Goal: Information Seeking & Learning: Check status

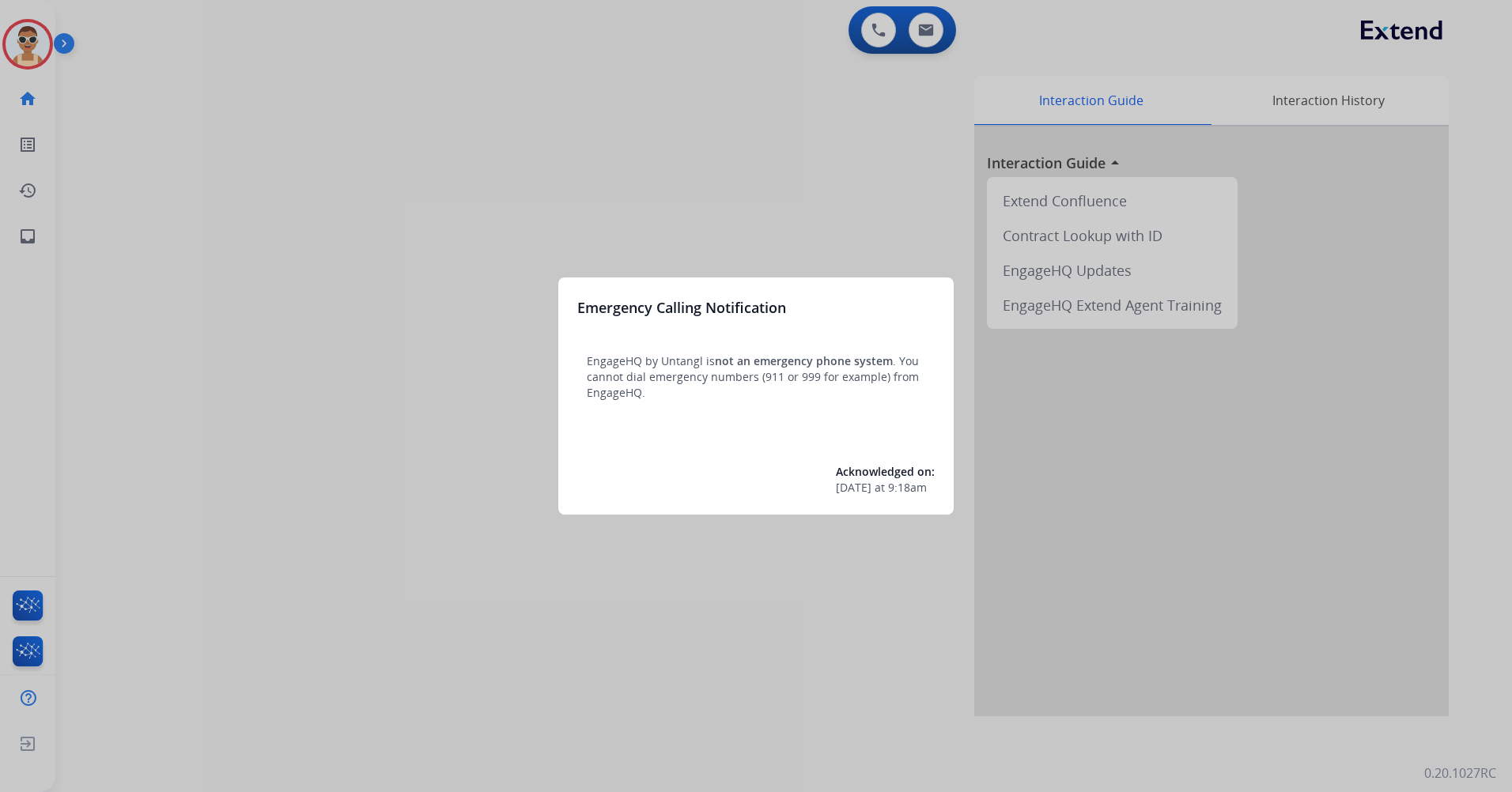
click at [669, 645] on div at bounding box center [756, 396] width 1512 height 792
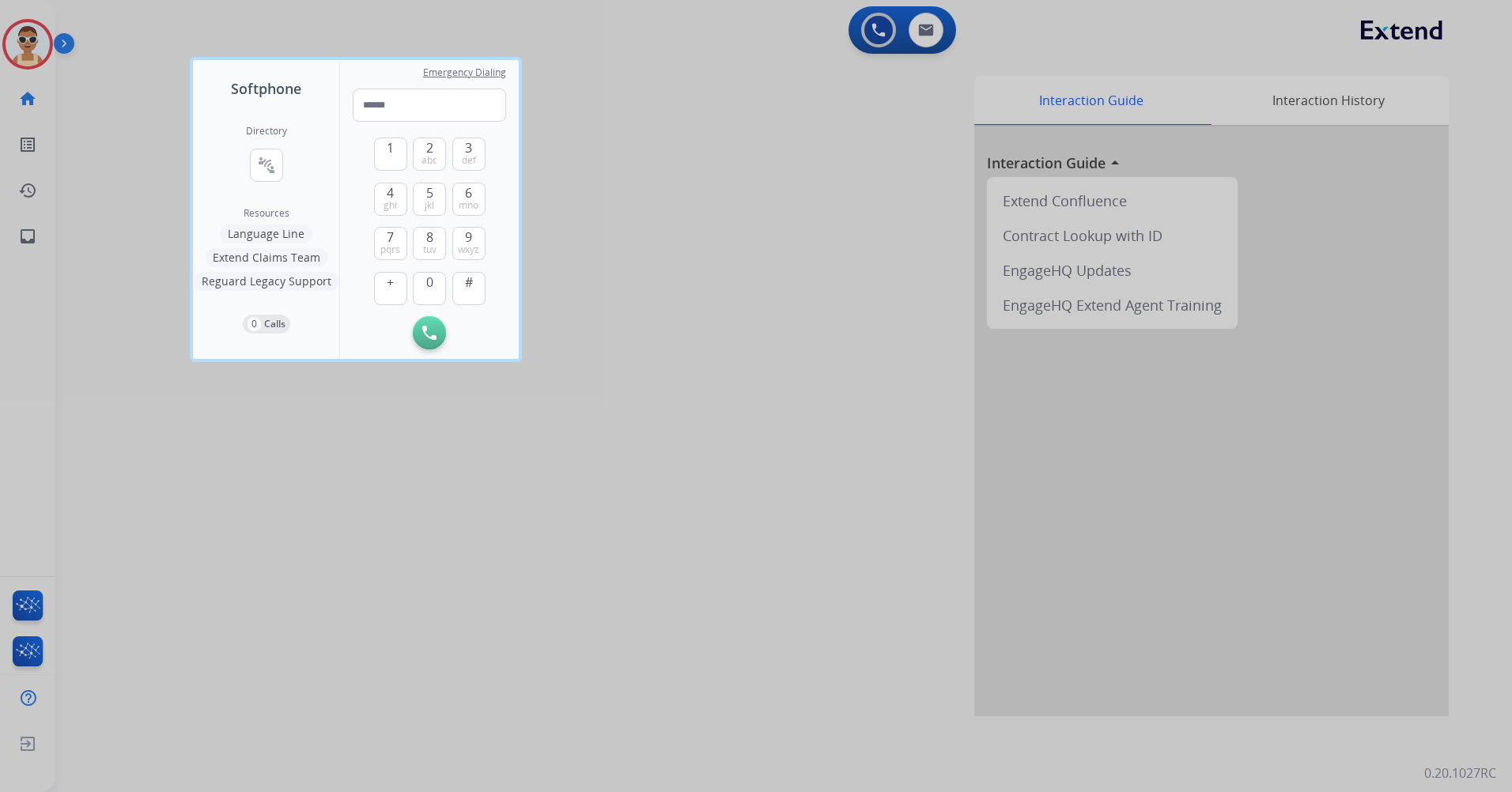
drag, startPoint x: 669, startPoint y: 645, endPoint x: 377, endPoint y: 467, distance: 342.0
click at [692, 671] on div at bounding box center [756, 396] width 1512 height 792
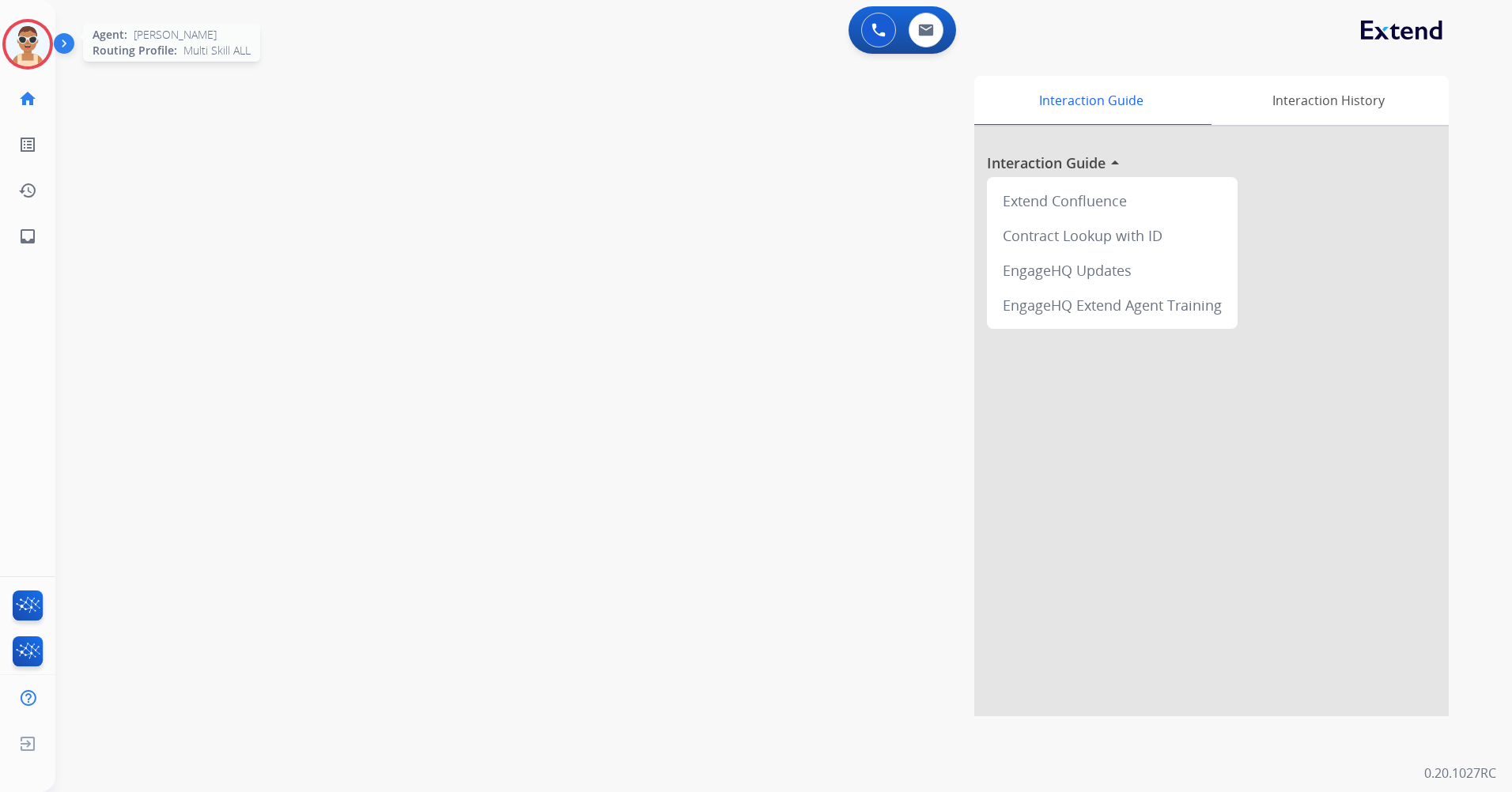
click at [27, 40] on img at bounding box center [27, 44] width 44 height 44
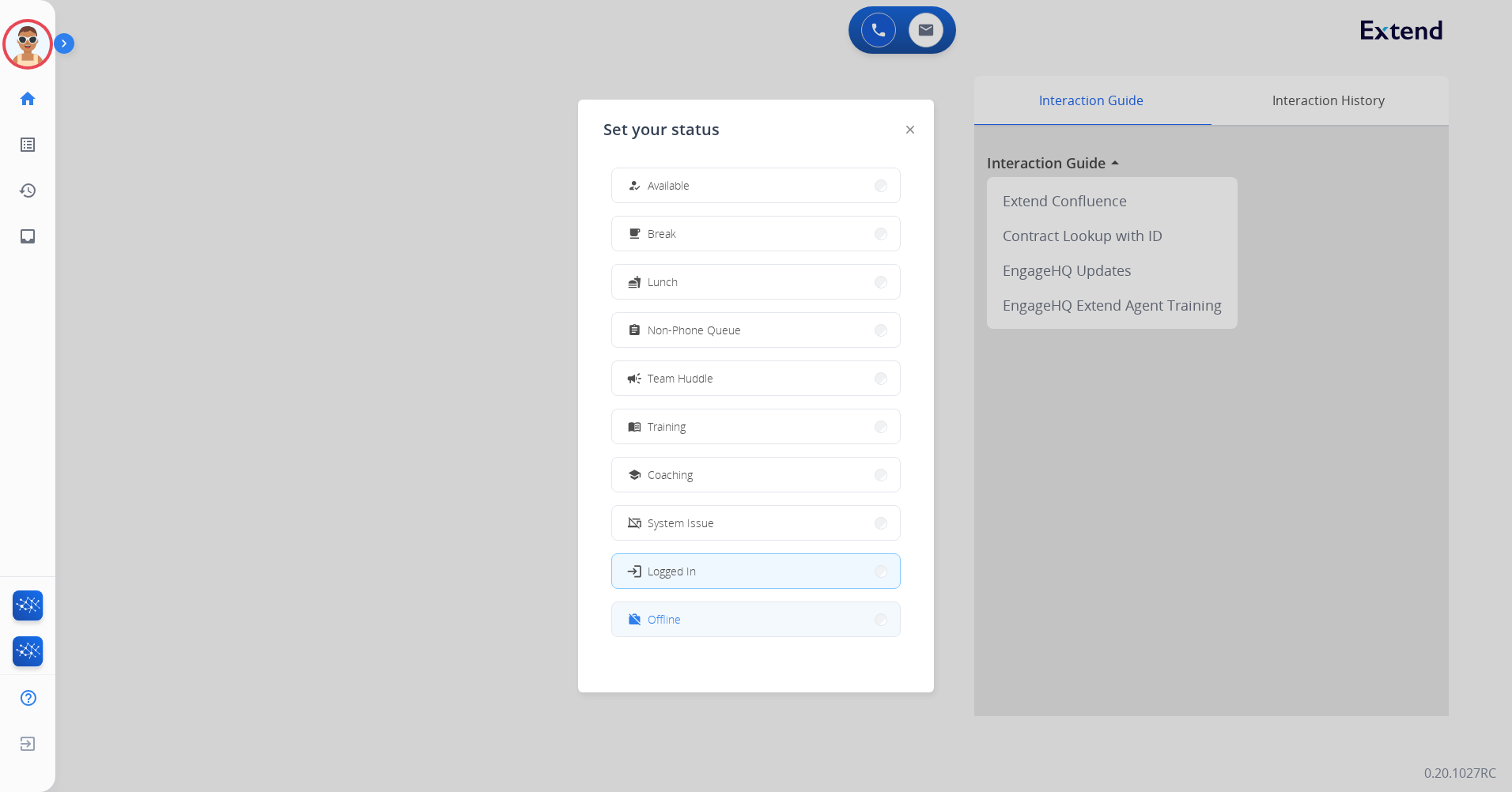
click at [682, 612] on button "work_off Offline" at bounding box center [756, 619] width 288 height 34
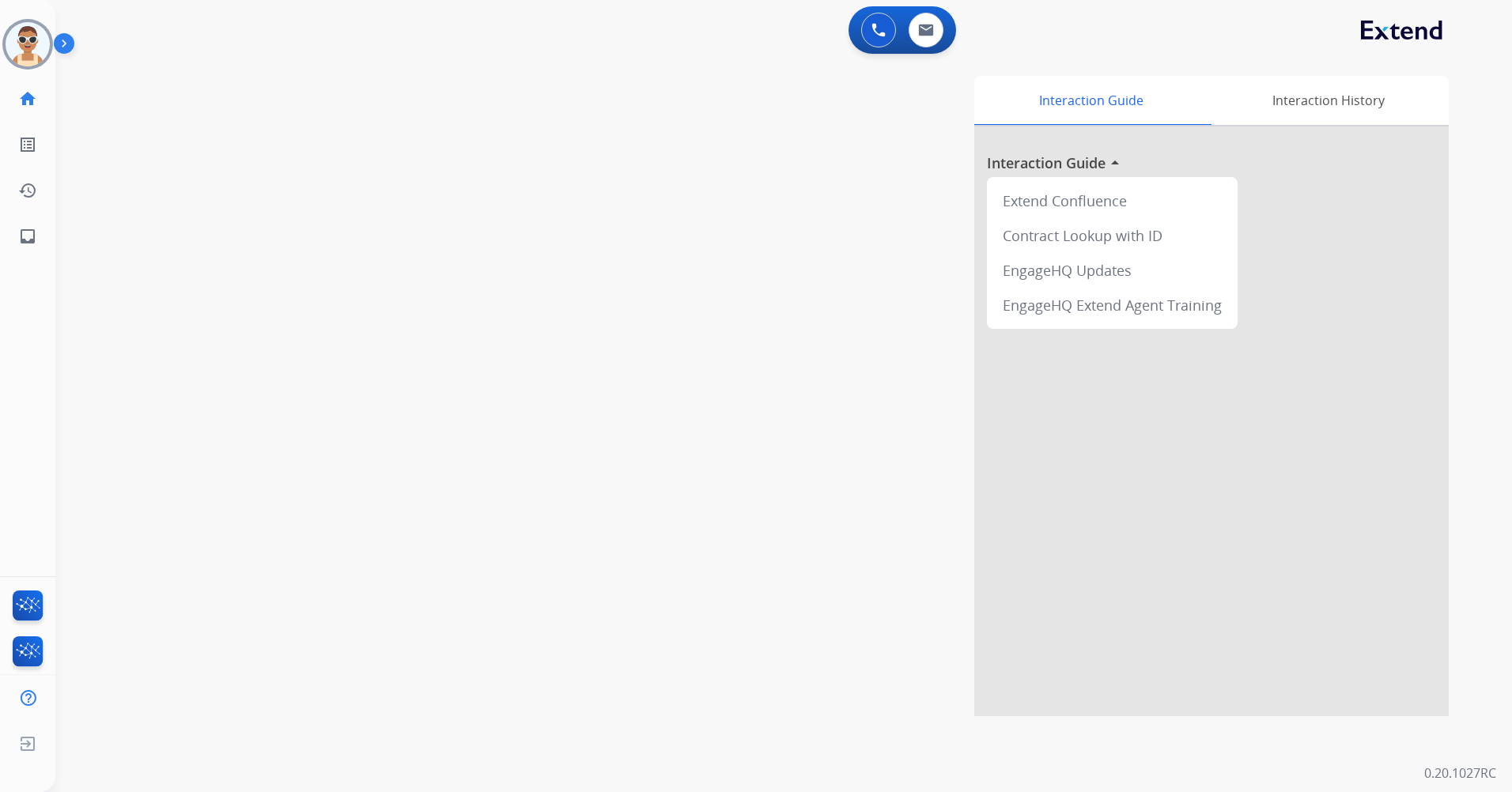
click at [924, 6] on div "0 Voice Interactions 0 Email Interactions" at bounding box center [902, 30] width 107 height 48
click at [924, 22] on button at bounding box center [926, 30] width 35 height 35
select select "**********"
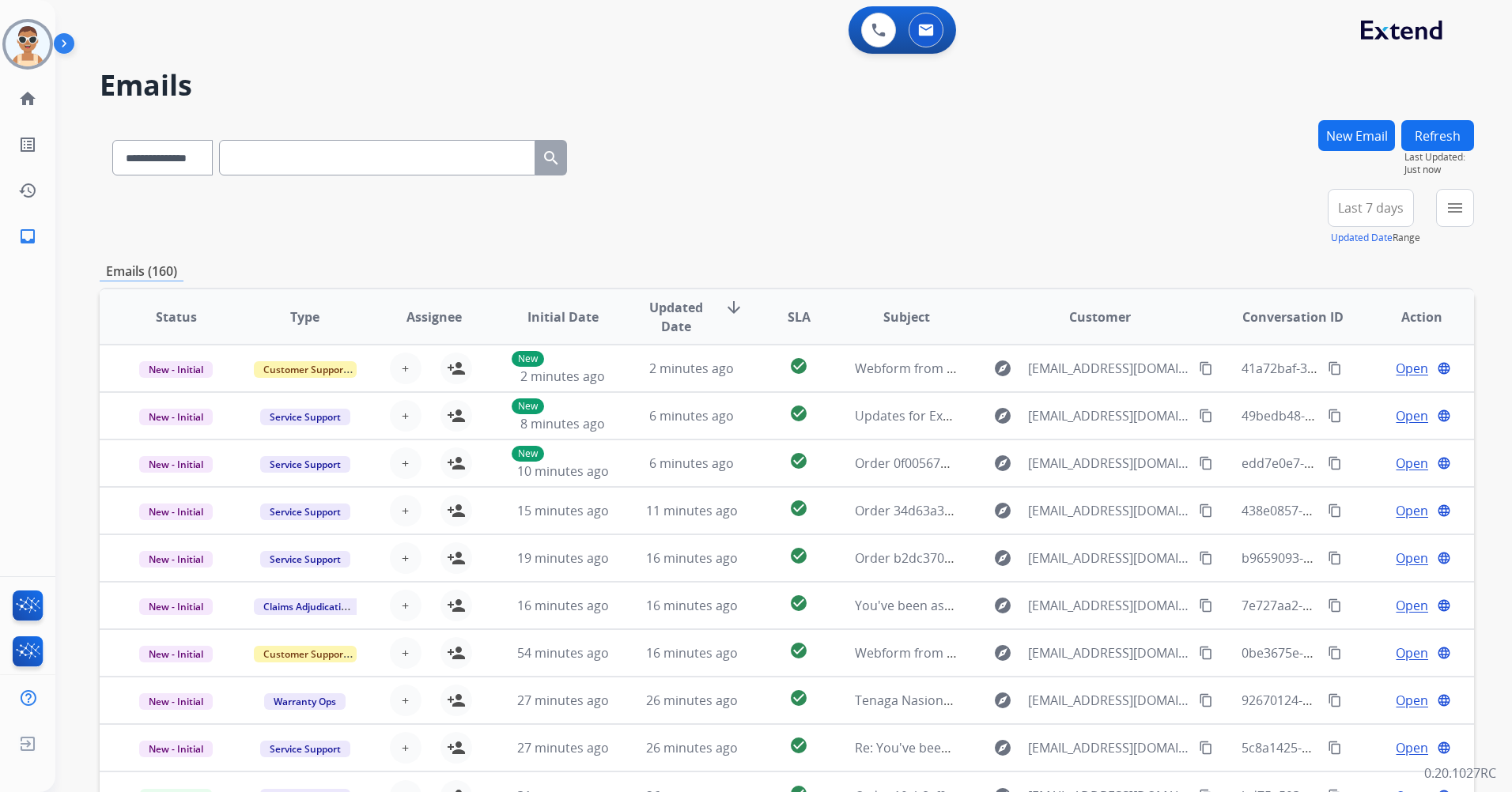
click at [299, 147] on input "text" at bounding box center [376, 157] width 316 height 36
paste input "**********"
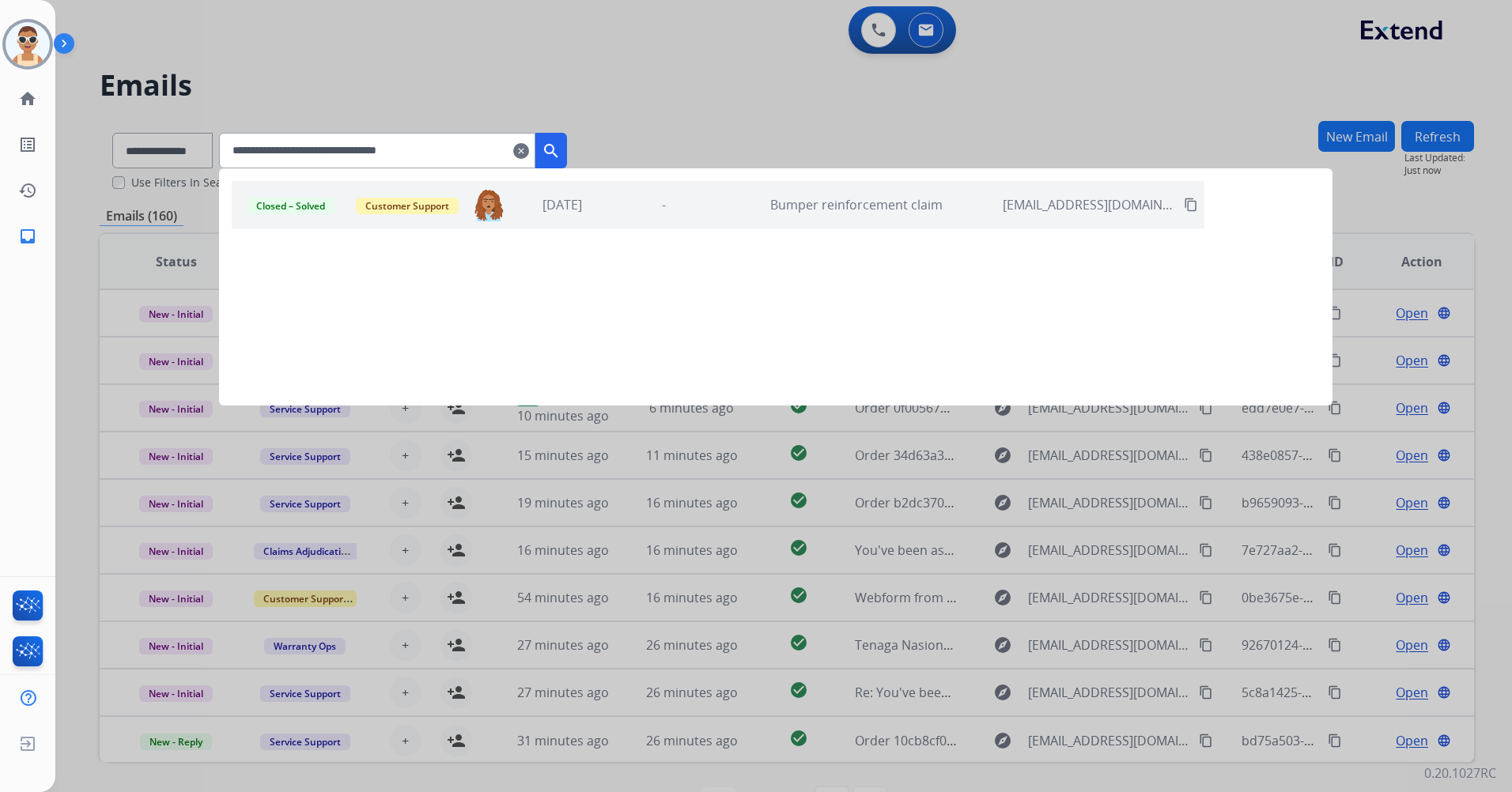
type input "**********"
click at [663, 102] on div at bounding box center [756, 396] width 1512 height 792
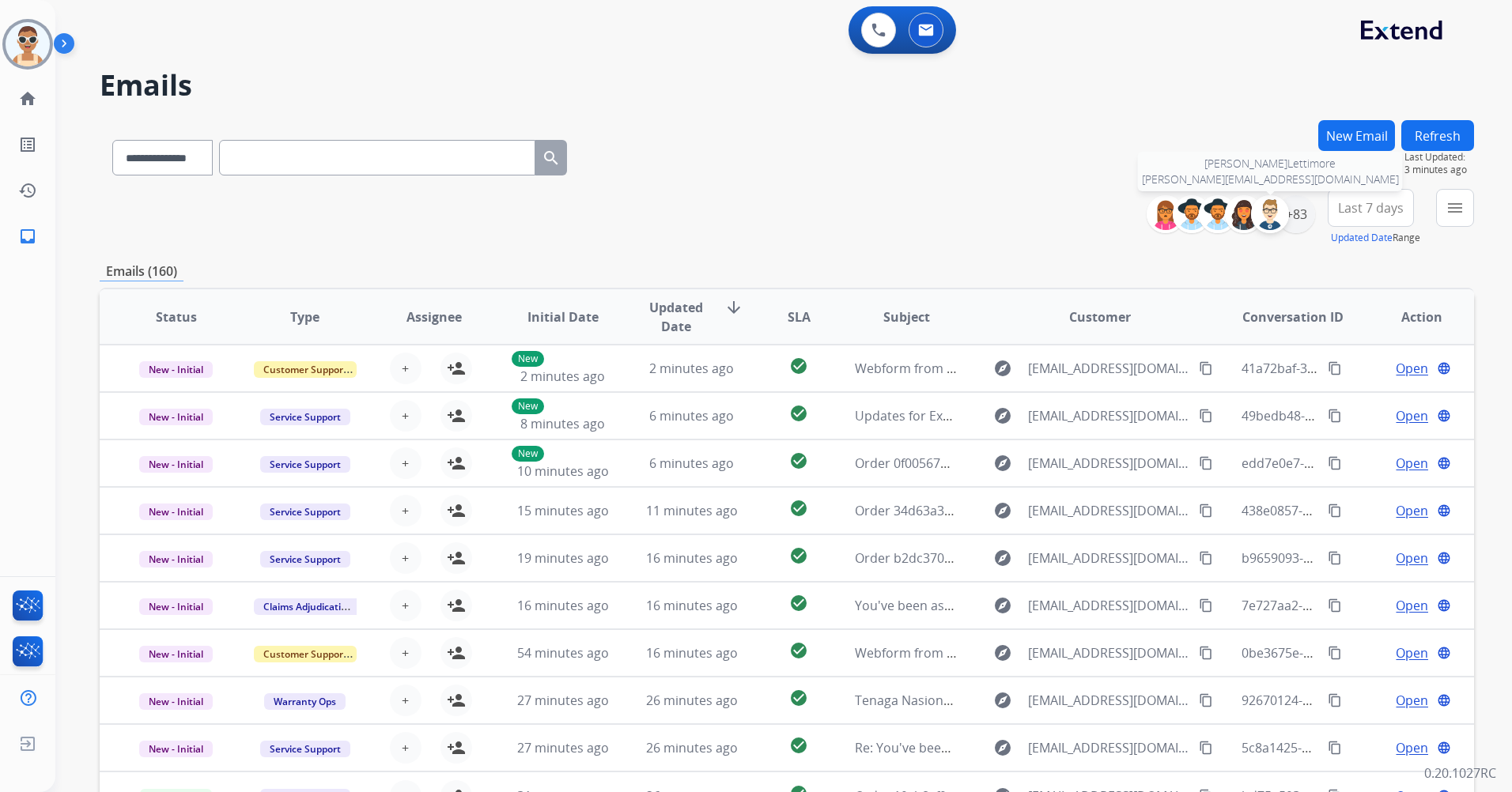
click at [1284, 221] on div at bounding box center [1269, 213] width 38 height 38
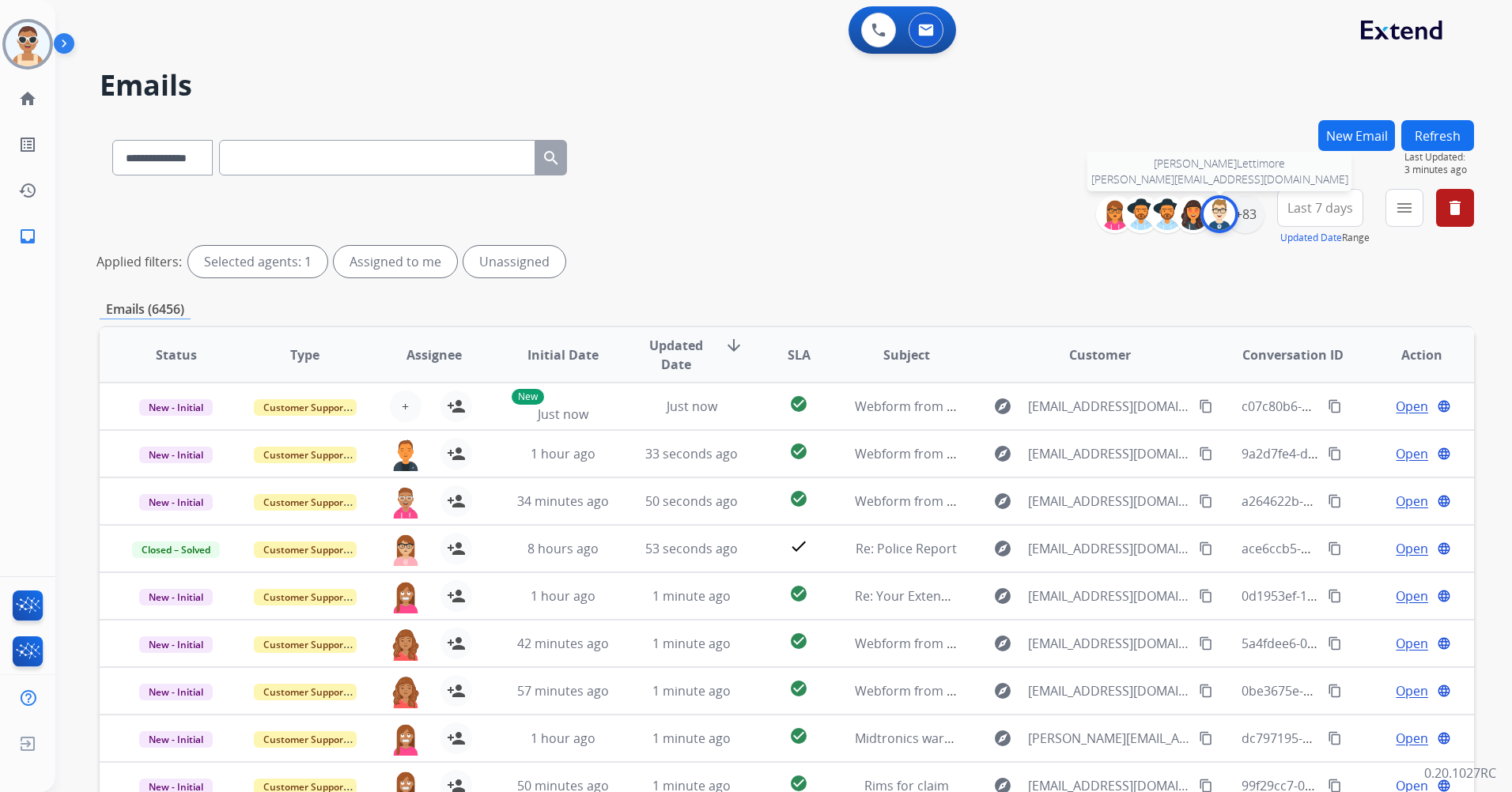
click at [1221, 218] on img at bounding box center [1219, 214] width 32 height 32
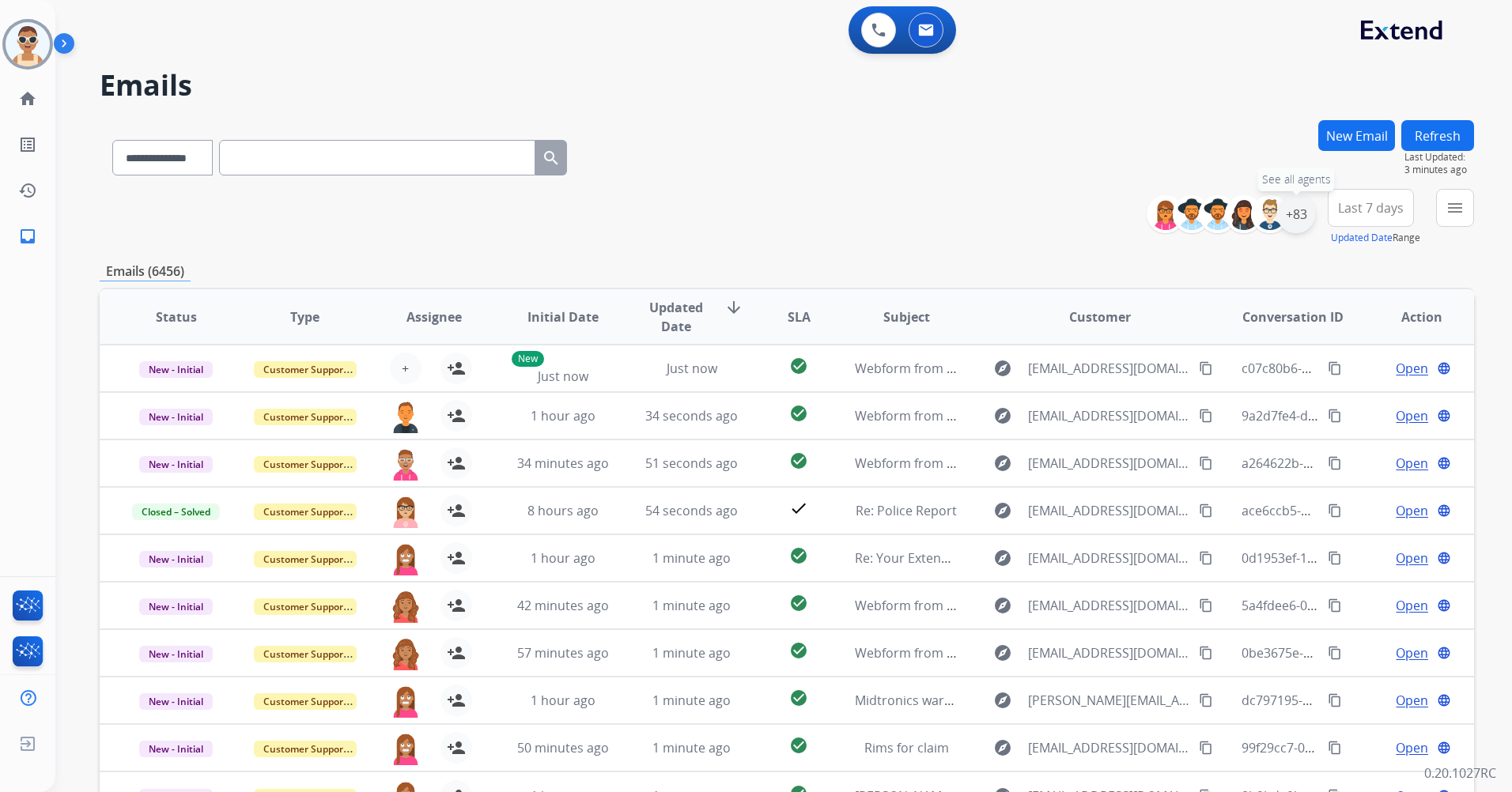
click at [1295, 217] on div "+83" at bounding box center [1296, 213] width 38 height 38
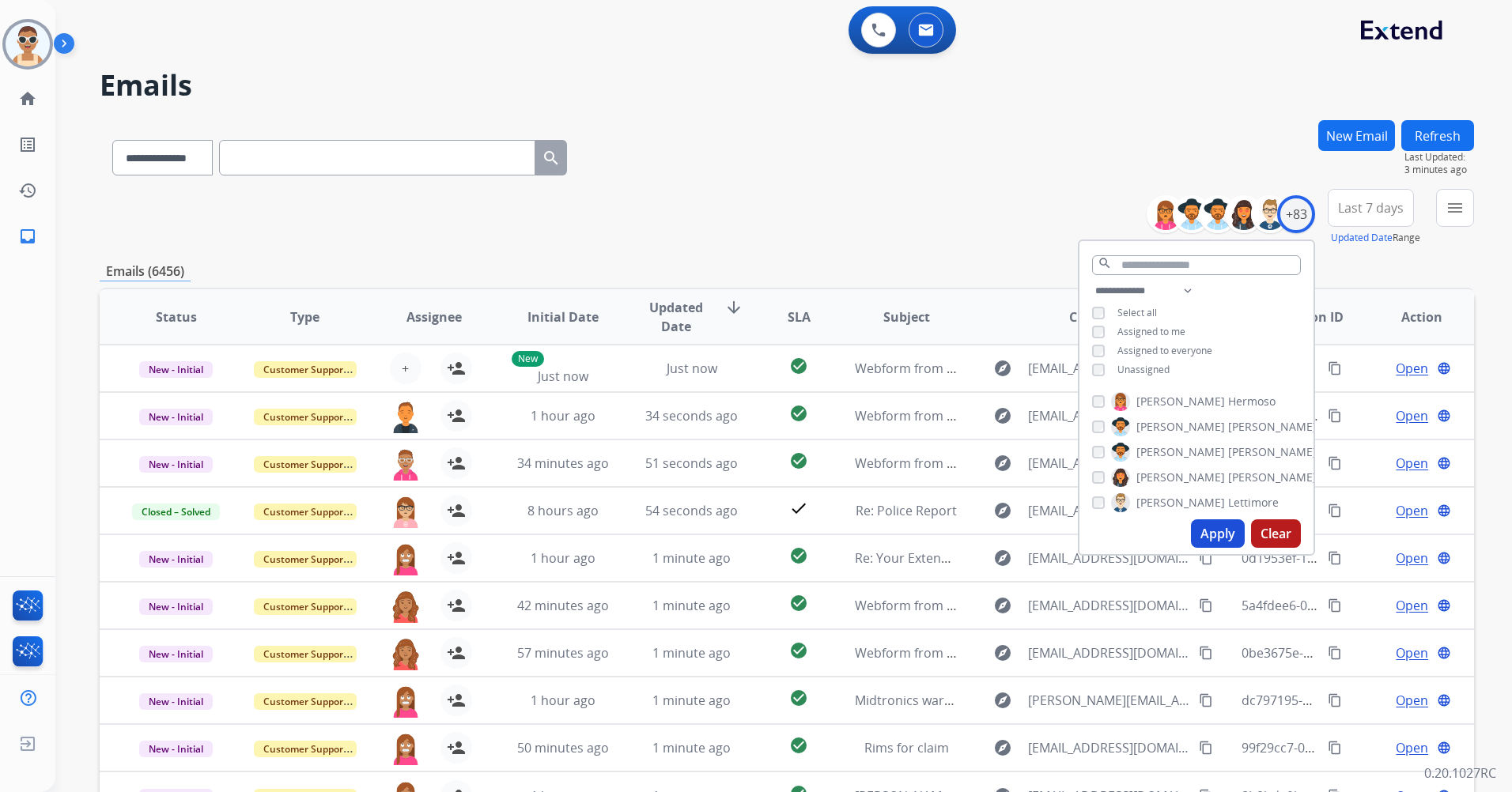
drag, startPoint x: 1156, startPoint y: 329, endPoint x: 1205, endPoint y: 439, distance: 120.4
click at [1156, 329] on span "Assigned to me" at bounding box center [1151, 331] width 68 height 14
click at [1225, 537] on button "Apply" at bounding box center [1217, 533] width 54 height 28
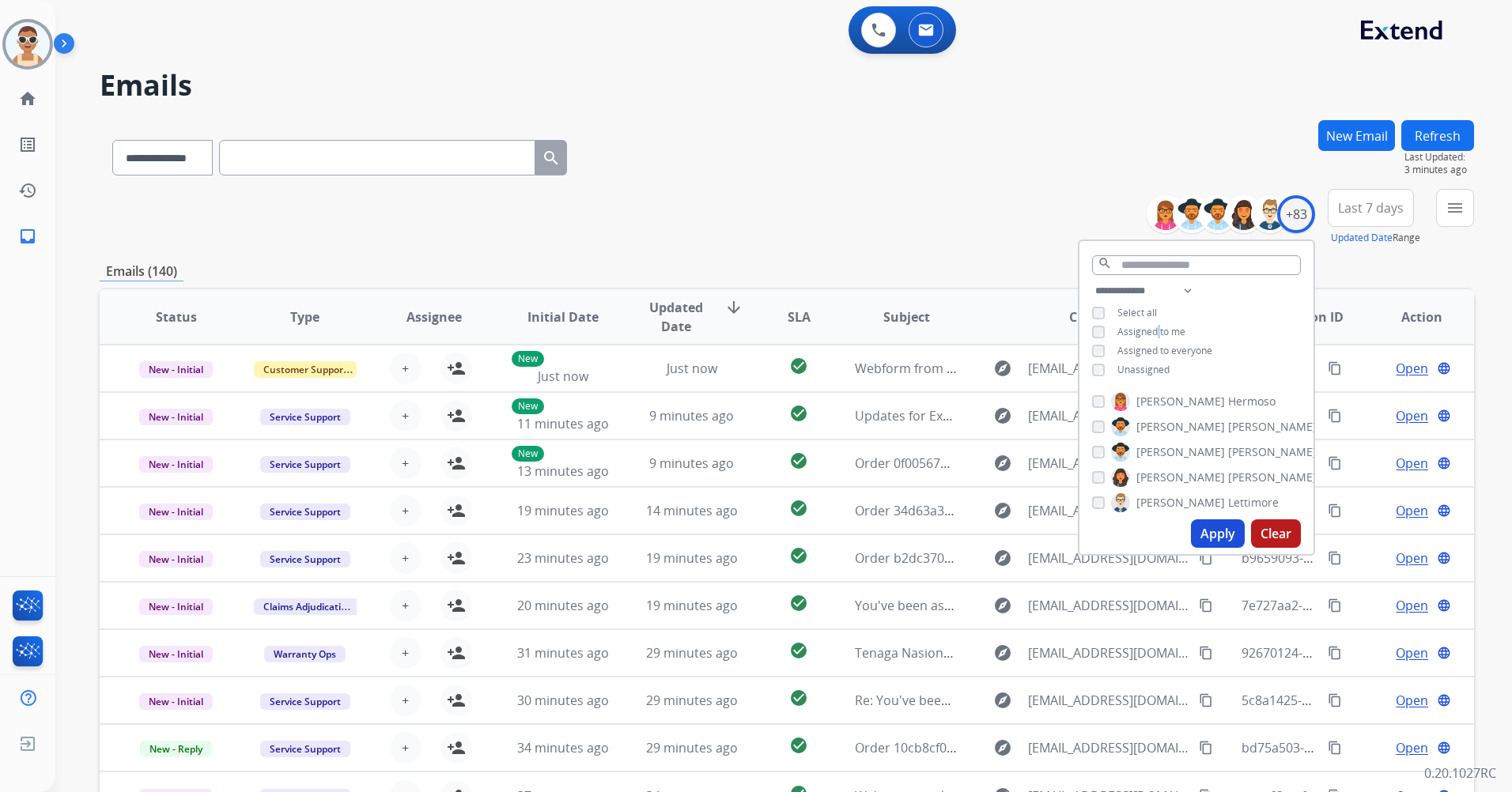
drag, startPoint x: 1347, startPoint y: 203, endPoint x: 1359, endPoint y: 202, distance: 12.0
click at [1347, 205] on span "Last 7 days" at bounding box center [1371, 208] width 66 height 6
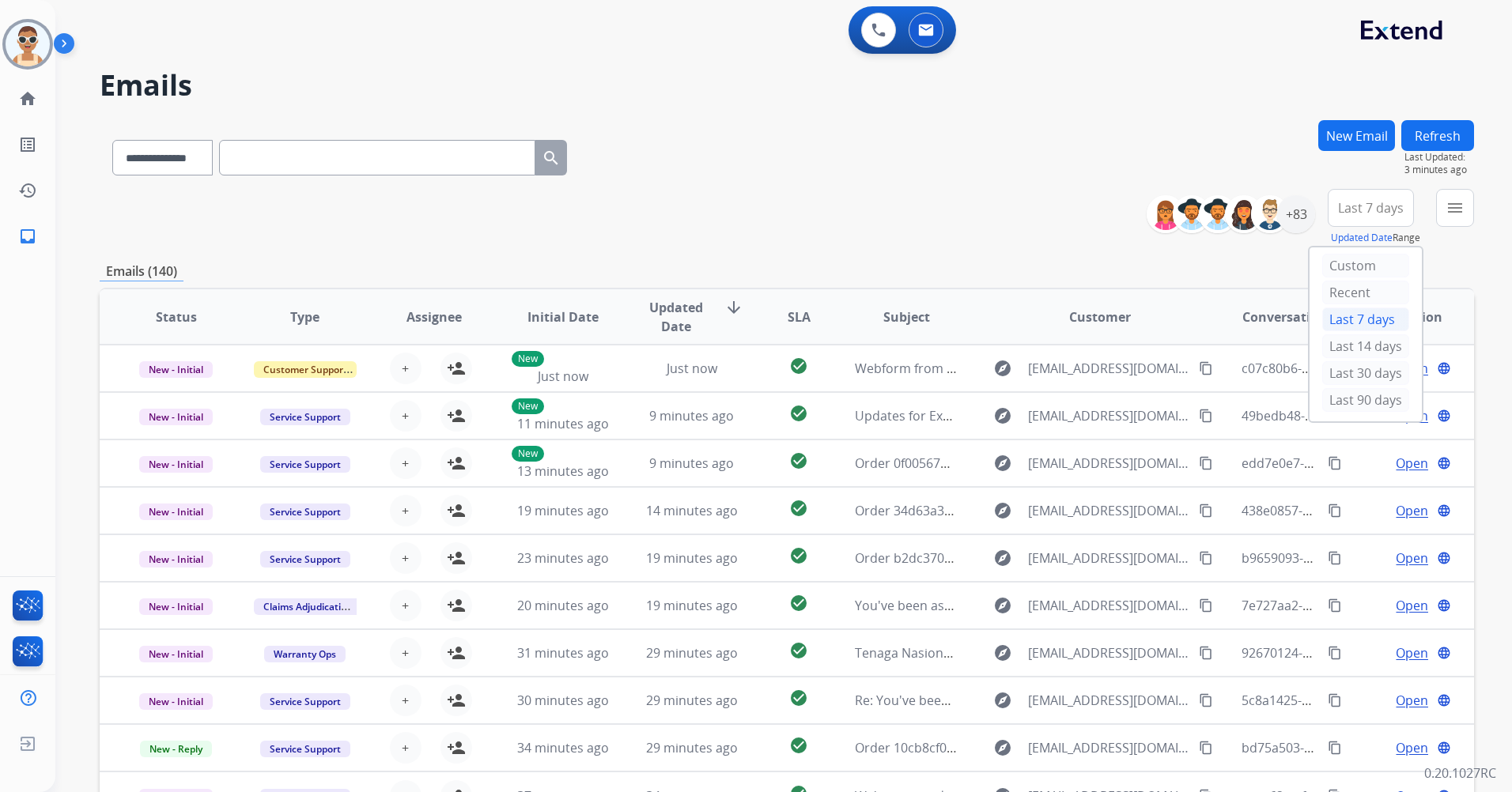
click at [1357, 397] on div "Last 90 days" at bounding box center [1365, 400] width 87 height 24
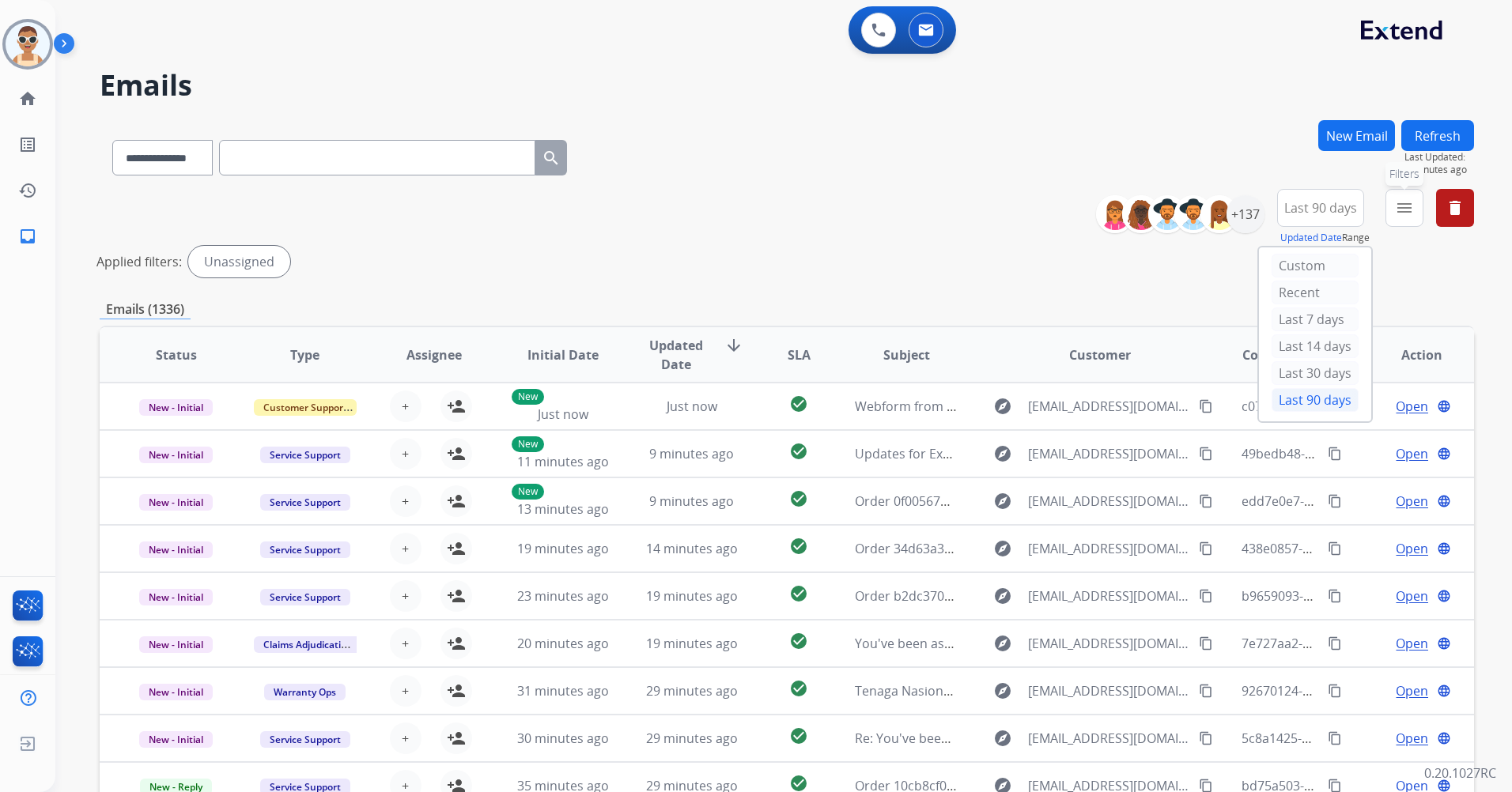
click at [1414, 212] on button "menu Filters" at bounding box center [1404, 207] width 38 height 38
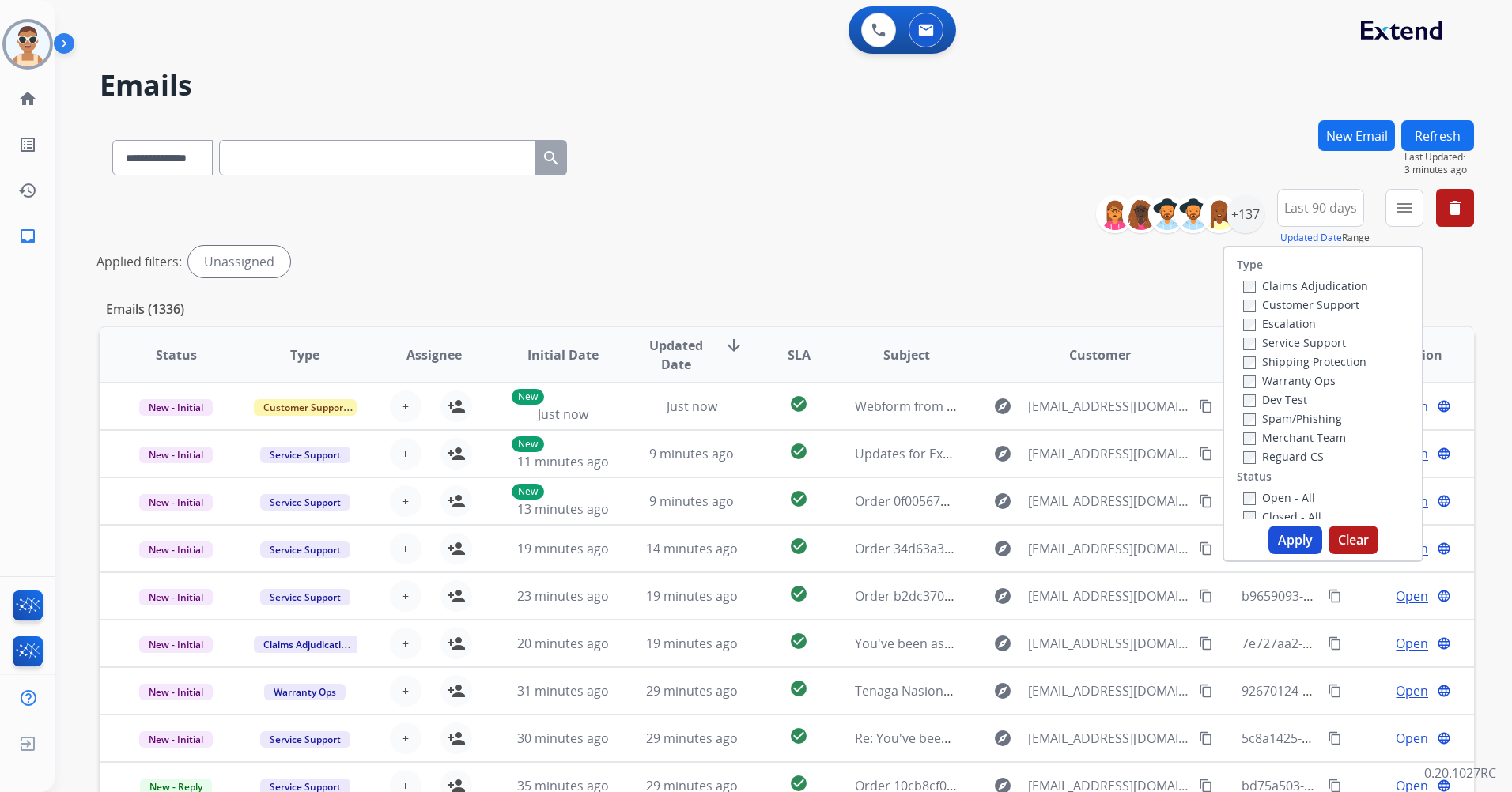
click at [1350, 304] on div "Customer Support" at bounding box center [1305, 304] width 125 height 19
click at [1331, 304] on label "Customer Support" at bounding box center [1300, 305] width 116 height 15
click at [1338, 361] on label "Shipping Protection" at bounding box center [1304, 362] width 124 height 15
click at [1289, 453] on label "Reguard CS" at bounding box center [1283, 456] width 81 height 15
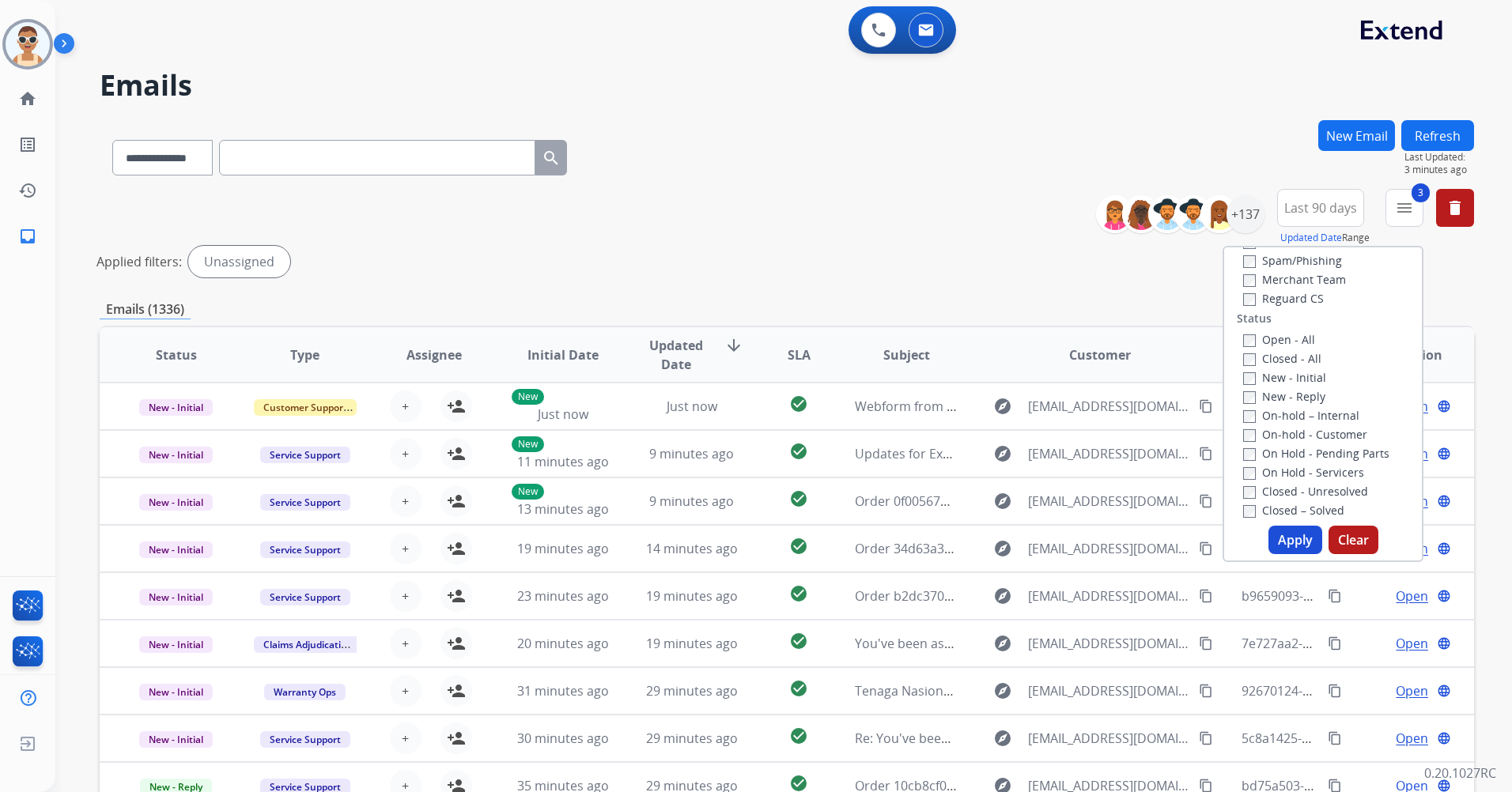
click at [1284, 334] on label "Open - All" at bounding box center [1278, 340] width 72 height 15
click at [1300, 541] on button "Apply" at bounding box center [1295, 539] width 54 height 28
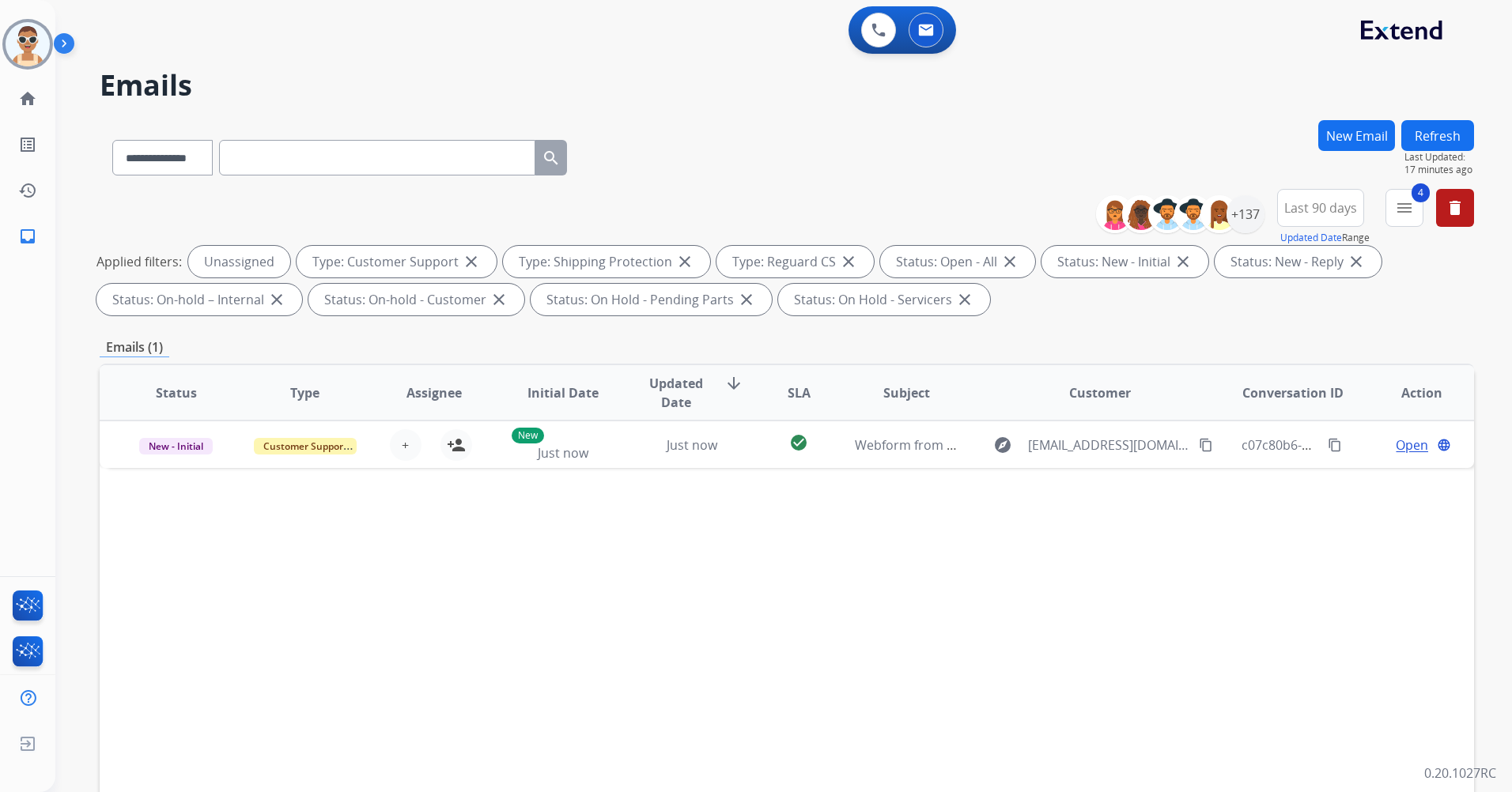
click at [1452, 129] on button "Refresh" at bounding box center [1437, 136] width 72 height 31
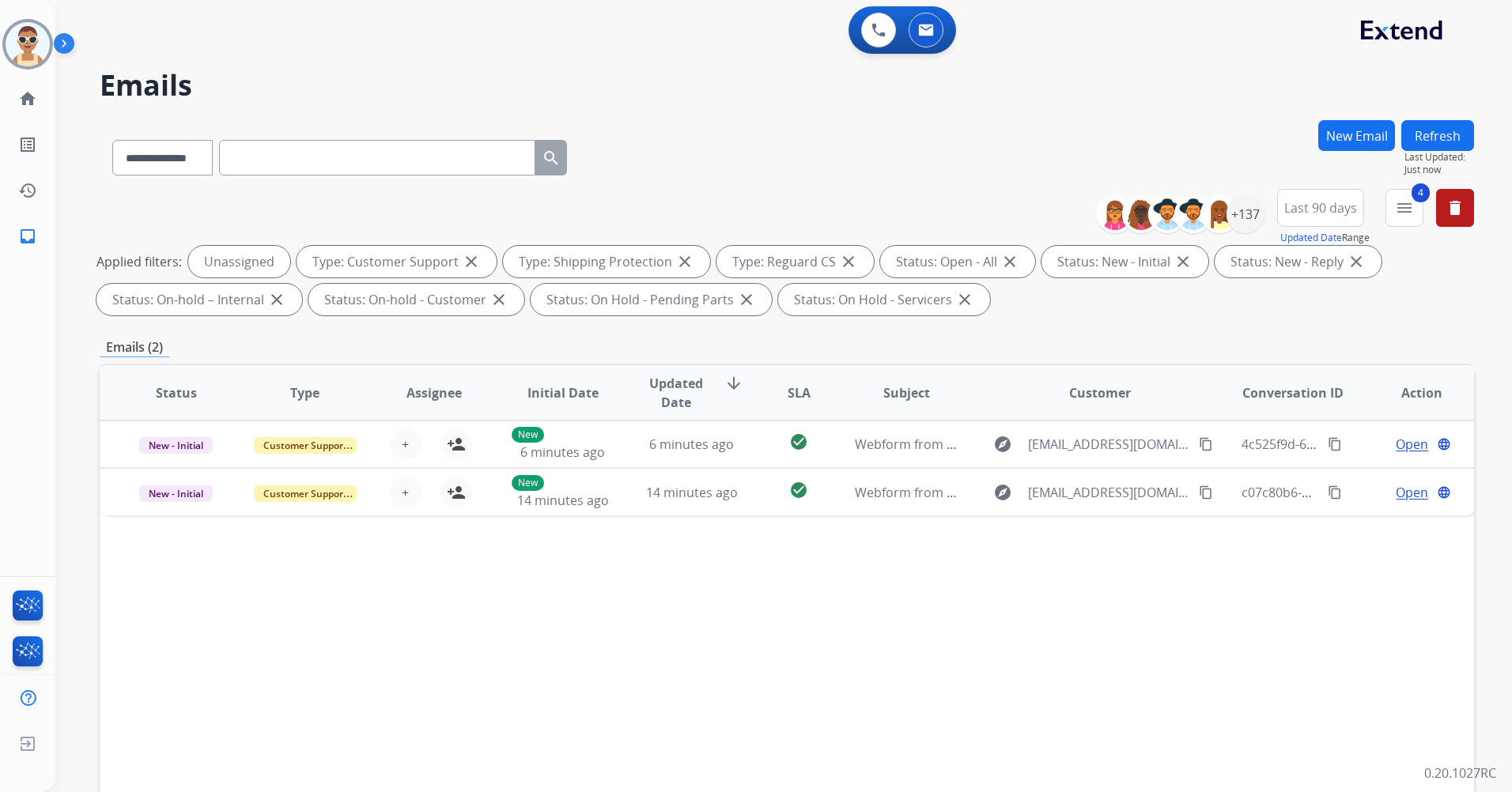
click at [1383, 212] on div "**********" at bounding box center [1291, 217] width 366 height 57
click at [1389, 206] on button "4 menu Filters" at bounding box center [1404, 207] width 38 height 38
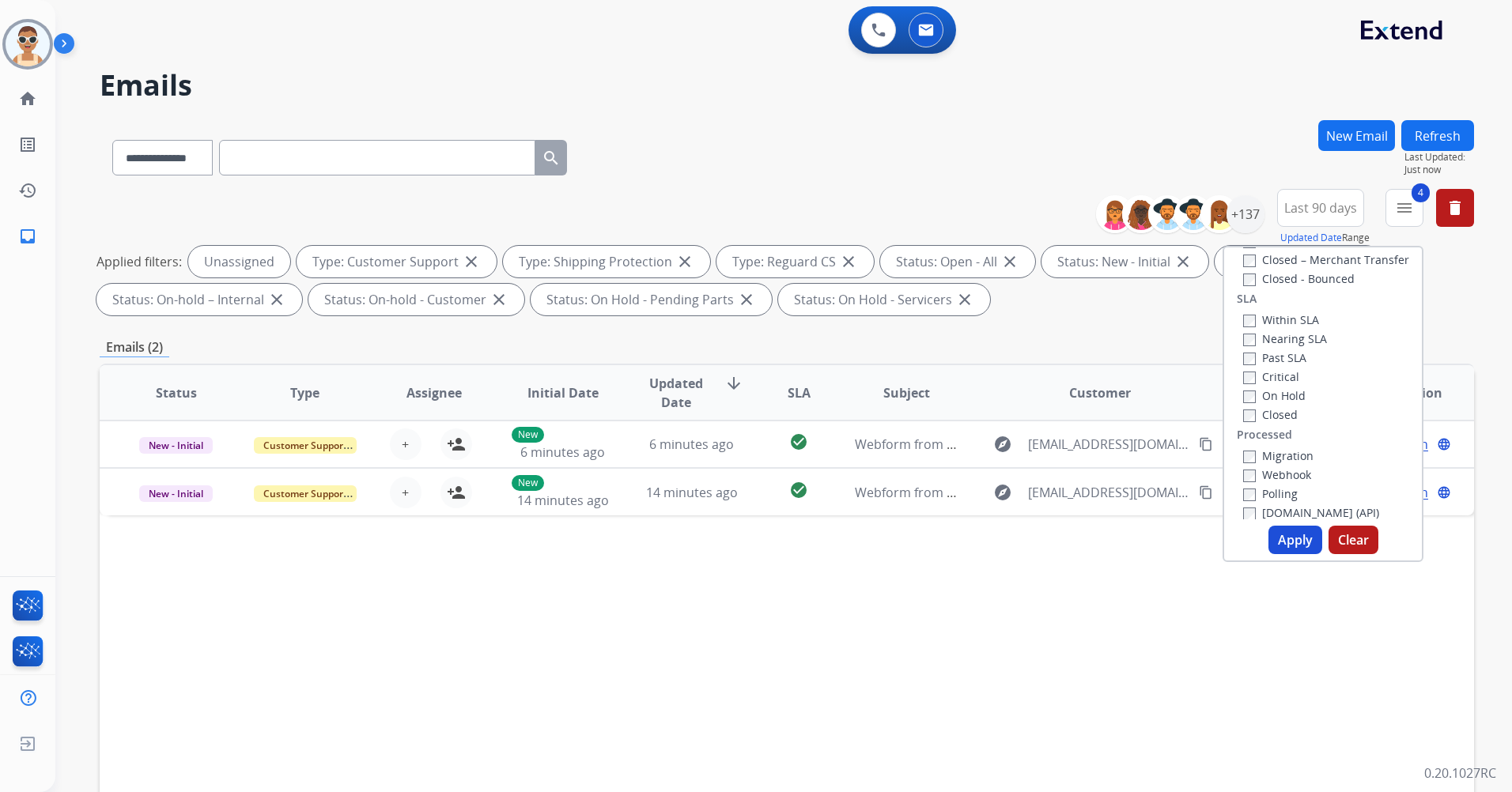
scroll to position [437, 0]
click at [1279, 350] on label "Past SLA" at bounding box center [1274, 349] width 63 height 15
click at [1283, 368] on label "Critical" at bounding box center [1270, 368] width 56 height 15
click at [1296, 529] on button "Apply" at bounding box center [1295, 539] width 54 height 28
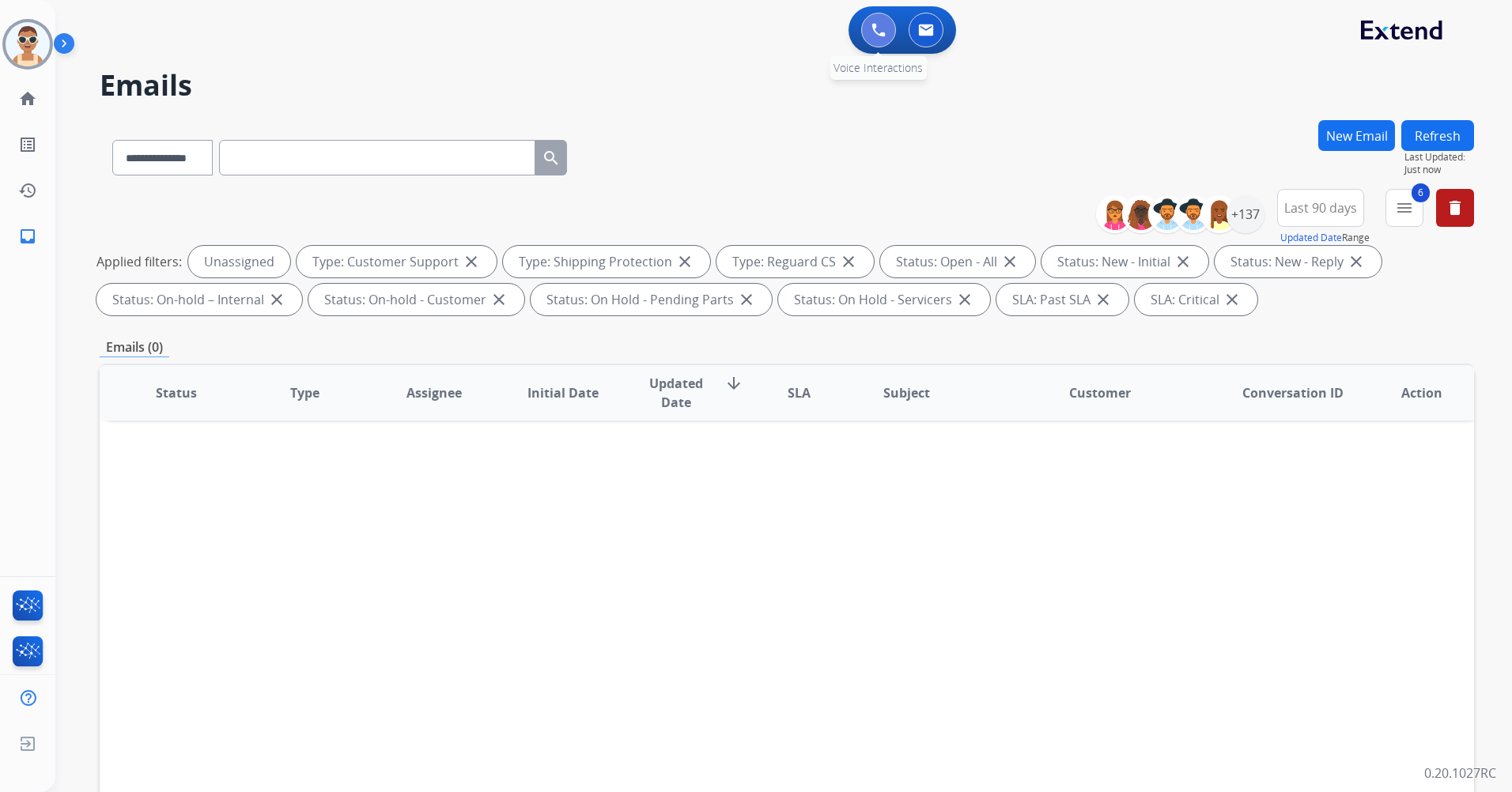
click at [881, 29] on img at bounding box center [879, 30] width 15 height 15
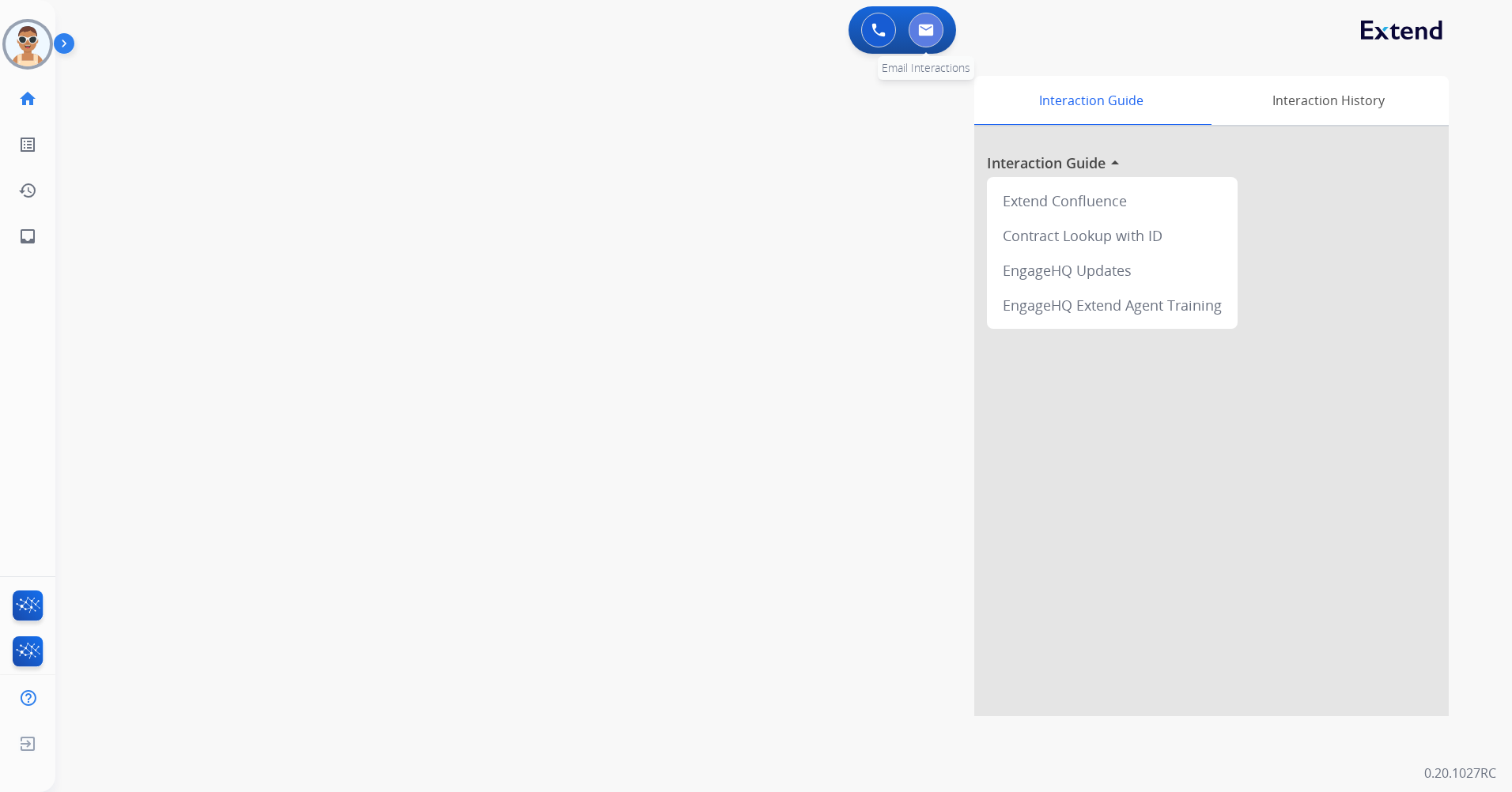
click at [937, 27] on button at bounding box center [926, 30] width 35 height 35
select select "**********"
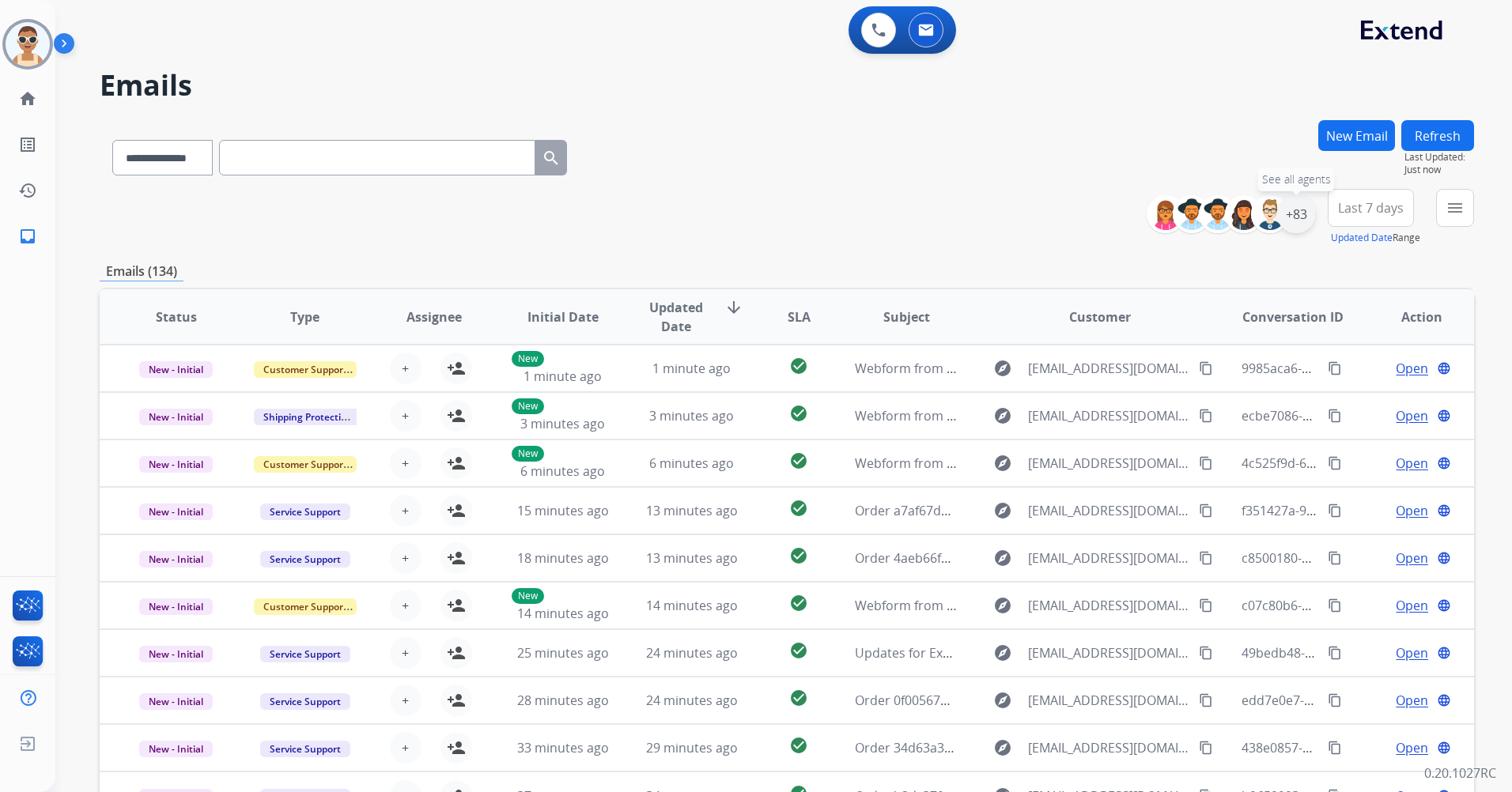
click at [1303, 208] on div "+83" at bounding box center [1296, 213] width 38 height 38
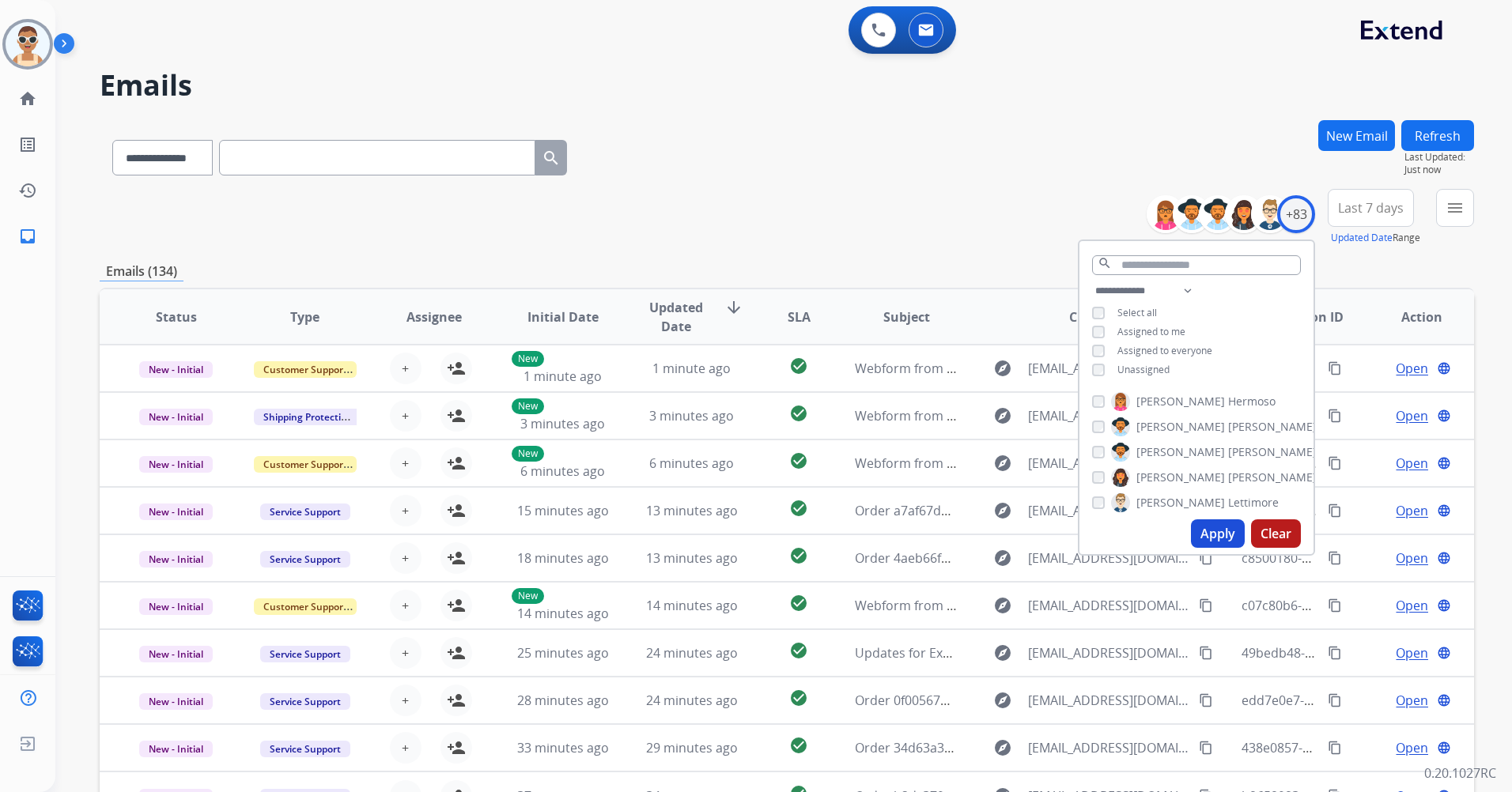
click at [1159, 327] on span "Assigned to me" at bounding box center [1151, 331] width 68 height 14
click at [1154, 368] on span "Unassigned" at bounding box center [1143, 369] width 52 height 14
click at [1185, 294] on select "**********" at bounding box center [1147, 290] width 109 height 19
select select "**********"
click at [1093, 281] on select "**********" at bounding box center [1147, 290] width 109 height 19
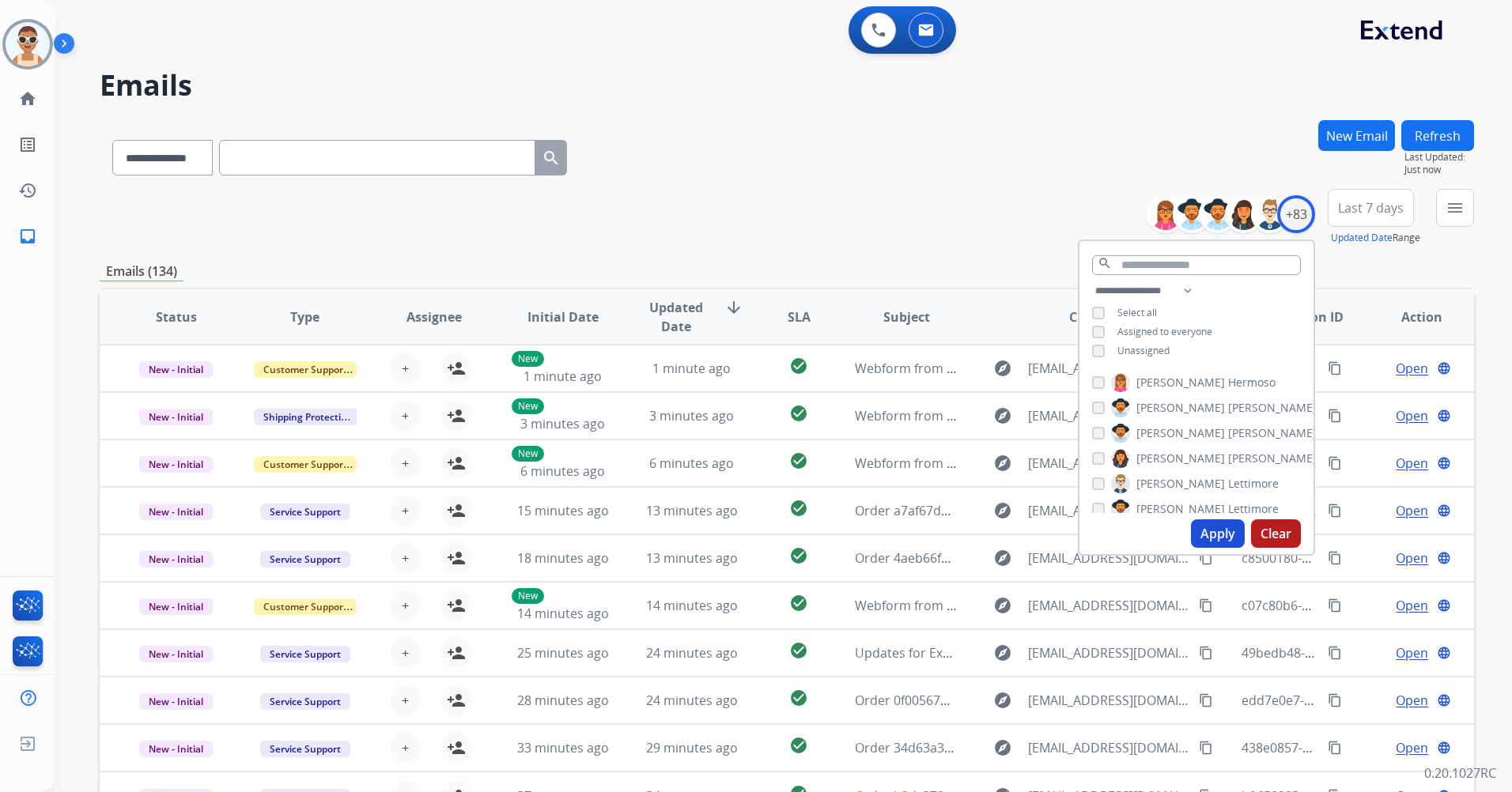
click at [1196, 329] on span "Assigned to everyone" at bounding box center [1165, 331] width 95 height 14
click at [1216, 529] on button "Apply" at bounding box center [1217, 533] width 54 height 28
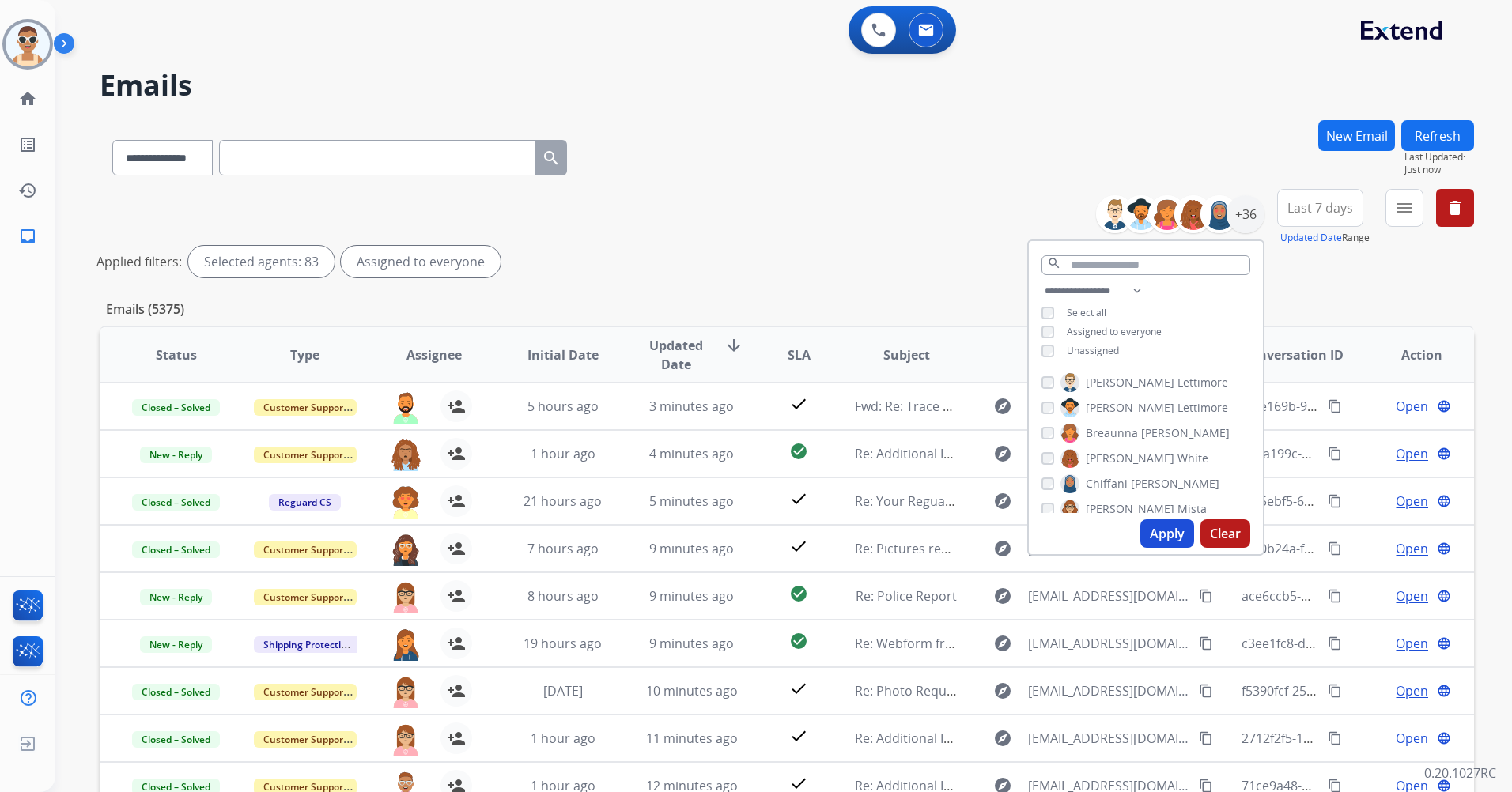
drag, startPoint x: 1153, startPoint y: 527, endPoint x: 1082, endPoint y: 478, distance: 86.3
click at [1154, 526] on button "Apply" at bounding box center [1167, 533] width 54 height 28
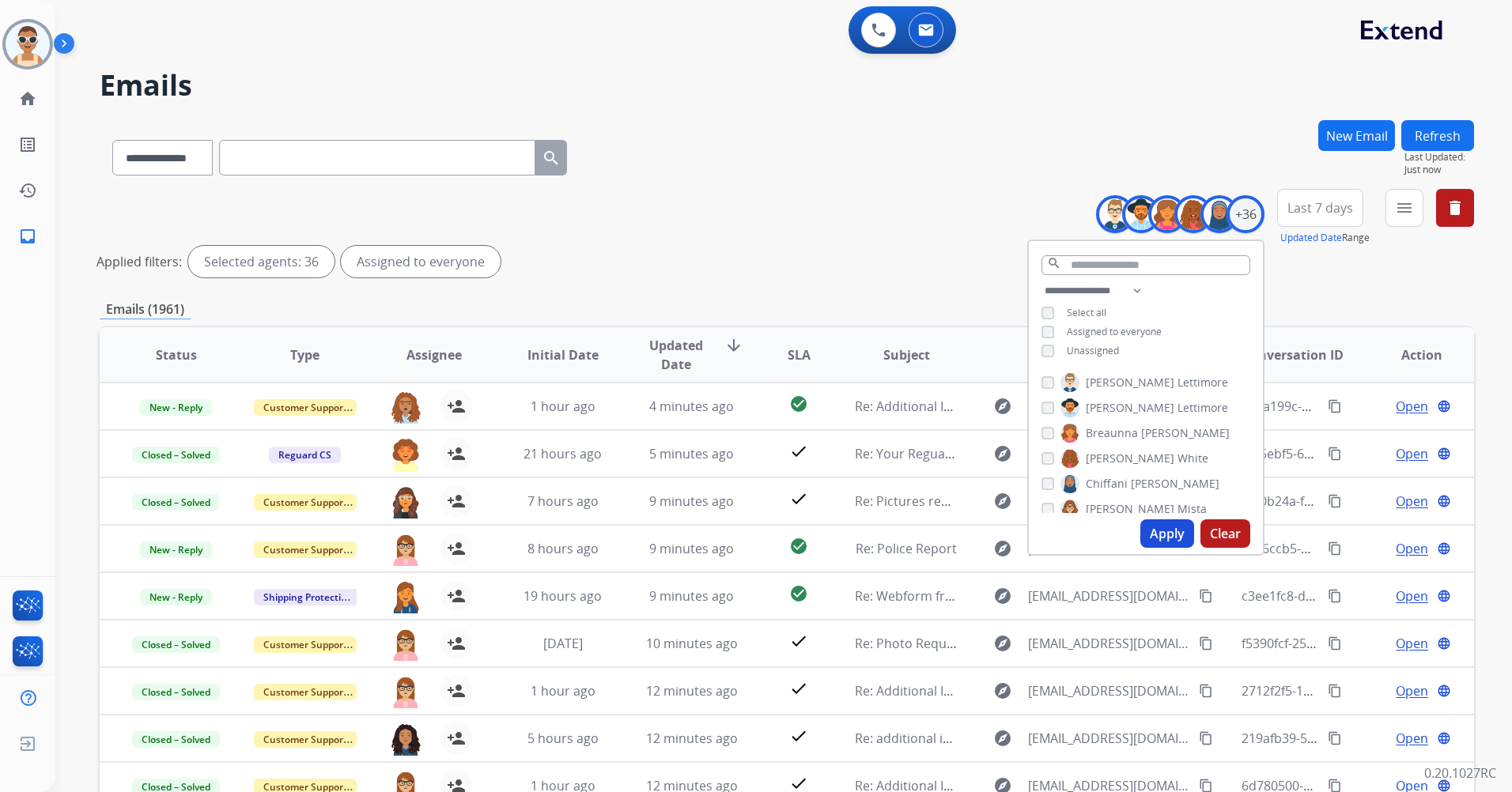
click at [1322, 205] on span "Last 7 days" at bounding box center [1321, 208] width 66 height 6
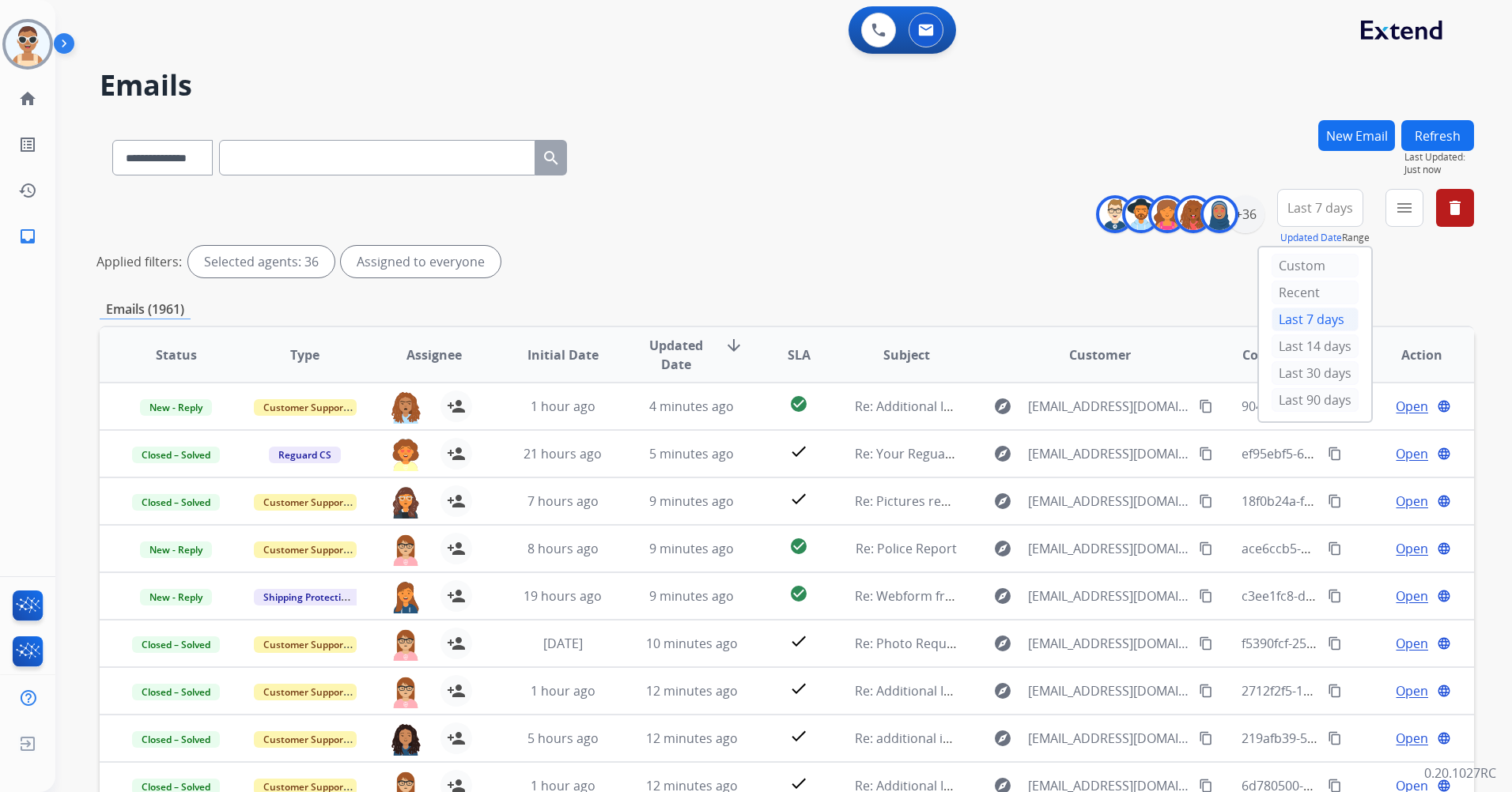
drag, startPoint x: 1300, startPoint y: 396, endPoint x: 1066, endPoint y: 311, distance: 249.0
click at [1300, 397] on div "Last 90 days" at bounding box center [1315, 400] width 87 height 24
click at [1399, 214] on mat-icon "menu" at bounding box center [1404, 208] width 19 height 19
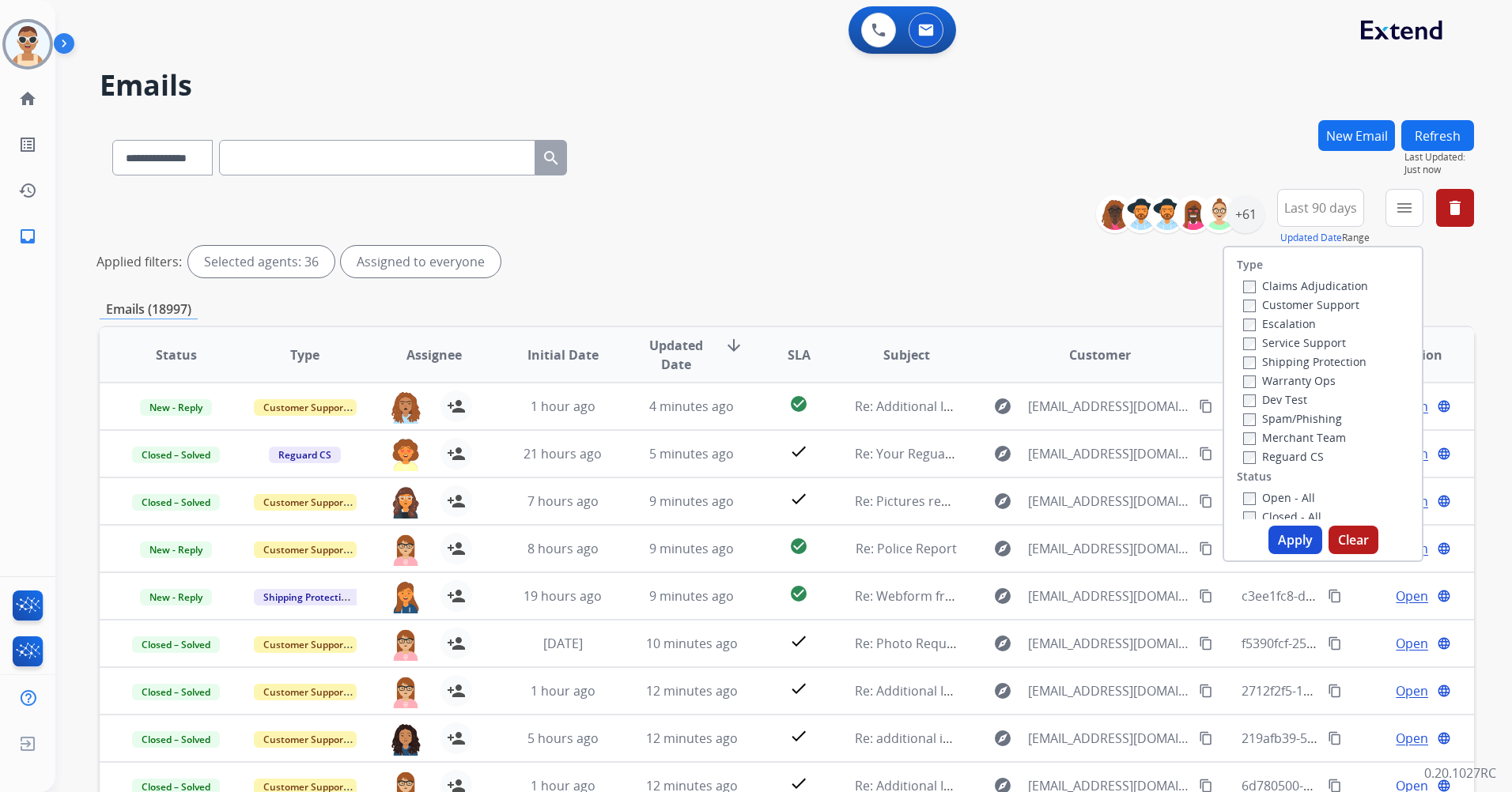
click at [1332, 307] on label "Customer Support" at bounding box center [1300, 305] width 116 height 15
click at [1311, 364] on label "Shipping Protection" at bounding box center [1304, 362] width 124 height 15
drag, startPoint x: 1296, startPoint y: 456, endPoint x: 1309, endPoint y: 446, distance: 16.4
click at [1295, 456] on label "Reguard CS" at bounding box center [1283, 456] width 81 height 15
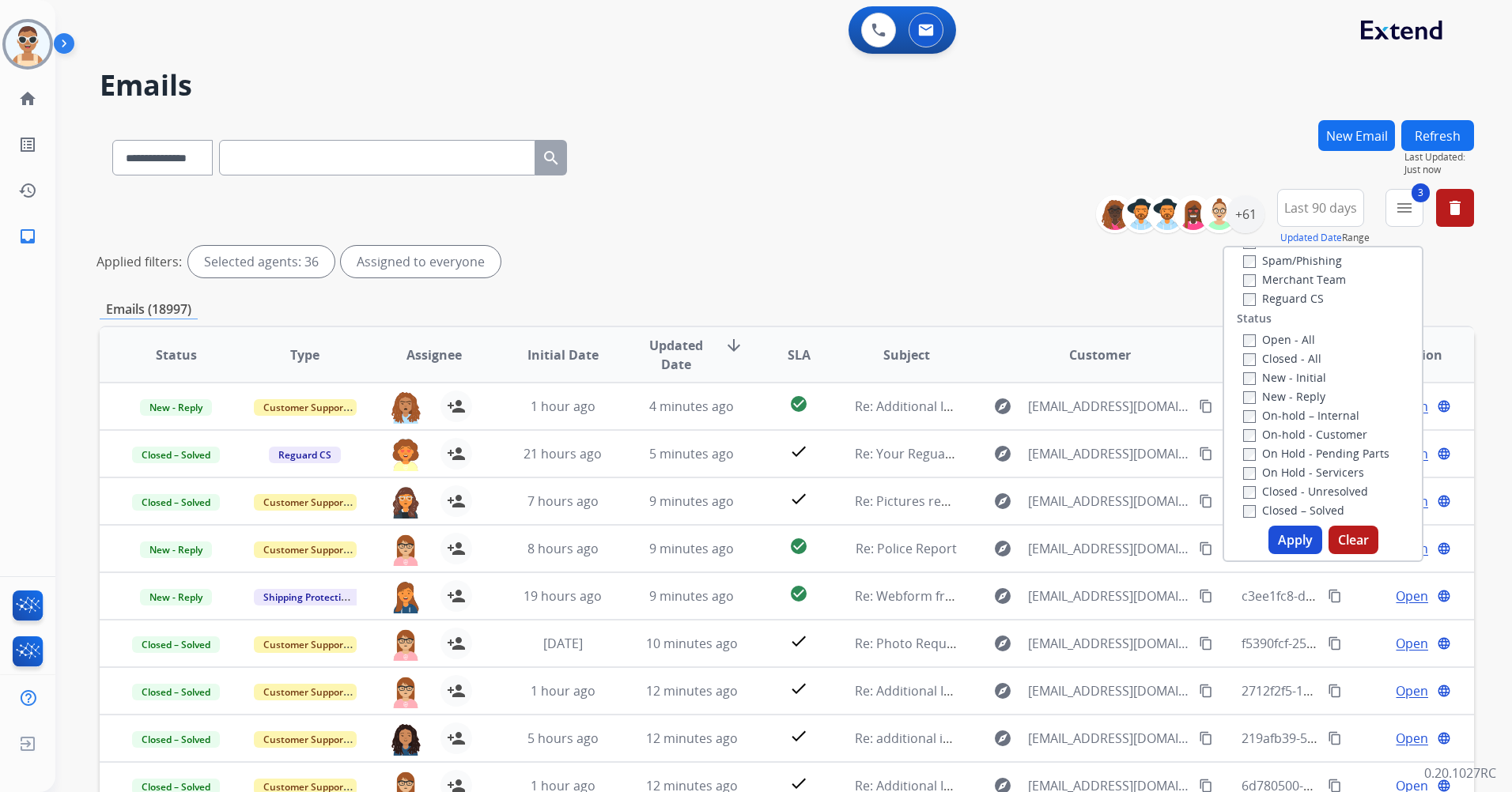
click at [1284, 337] on label "Open - All" at bounding box center [1278, 340] width 72 height 15
click at [1278, 534] on button "Apply" at bounding box center [1295, 539] width 54 height 28
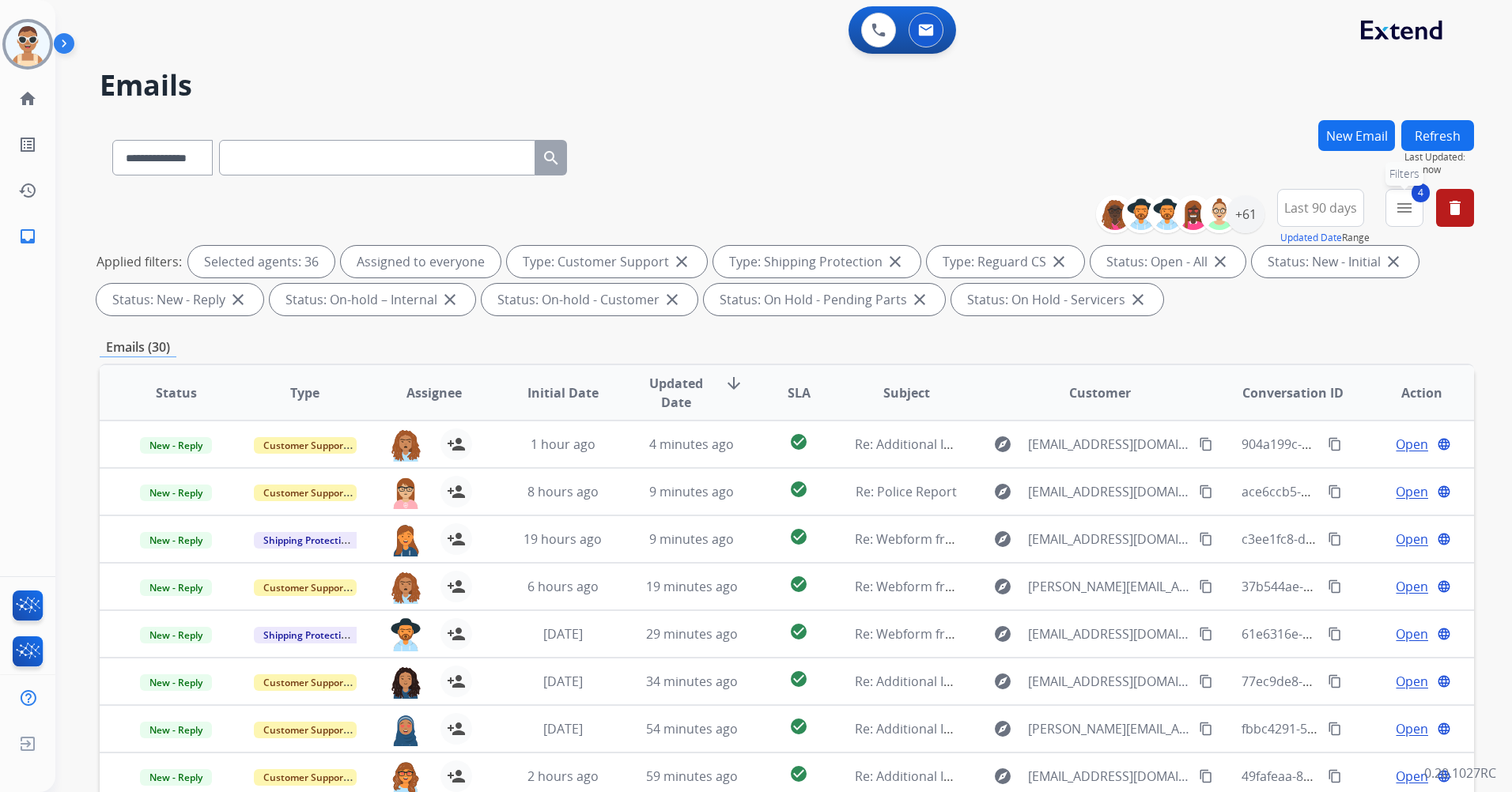
click at [1401, 212] on mat-icon "menu" at bounding box center [1404, 208] width 19 height 19
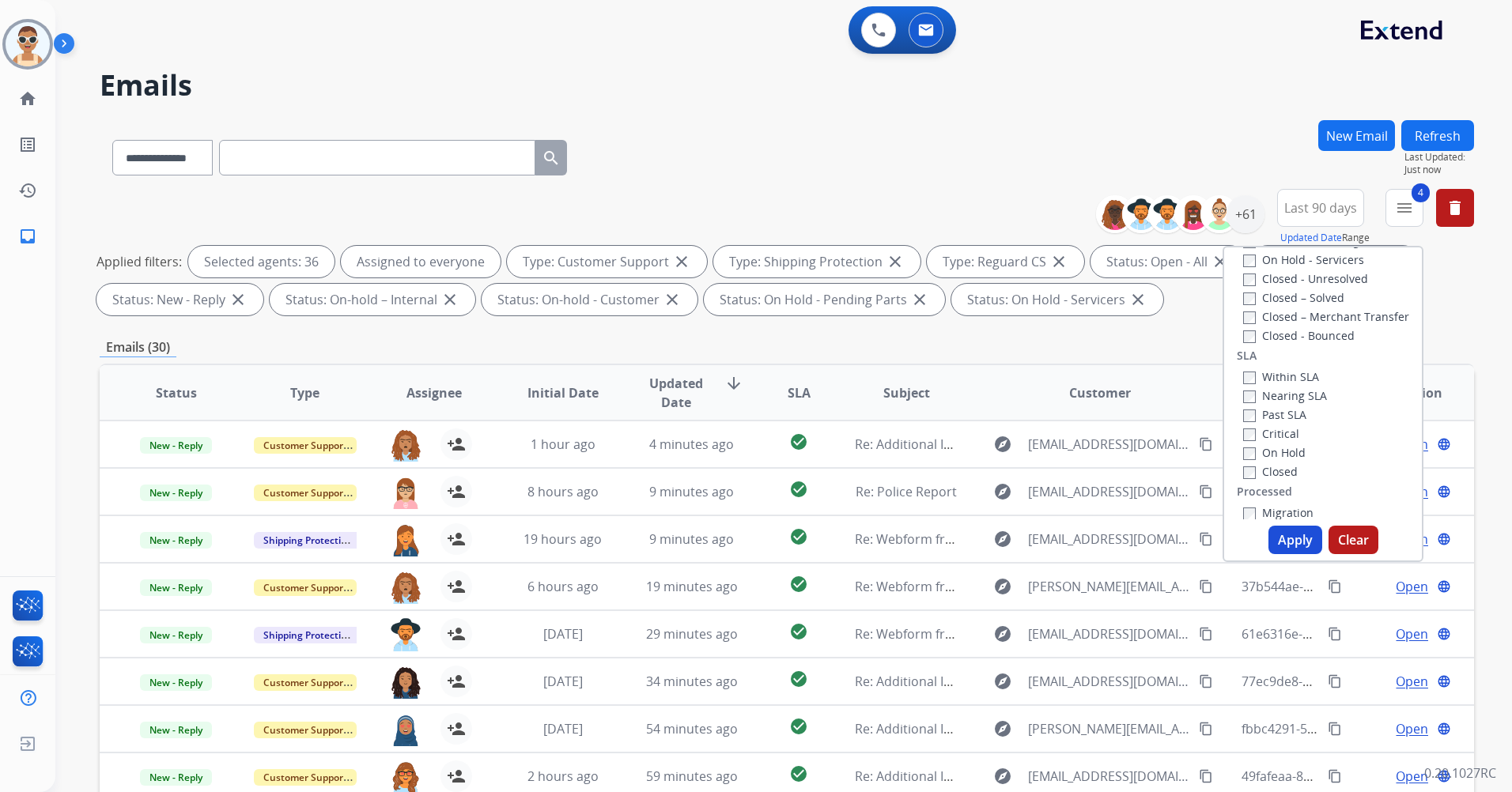
scroll to position [396, 0]
click at [1284, 391] on label "Past SLA" at bounding box center [1274, 390] width 63 height 15
click at [1278, 408] on label "Critical" at bounding box center [1270, 409] width 56 height 15
click at [1294, 545] on button "Apply" at bounding box center [1295, 539] width 54 height 28
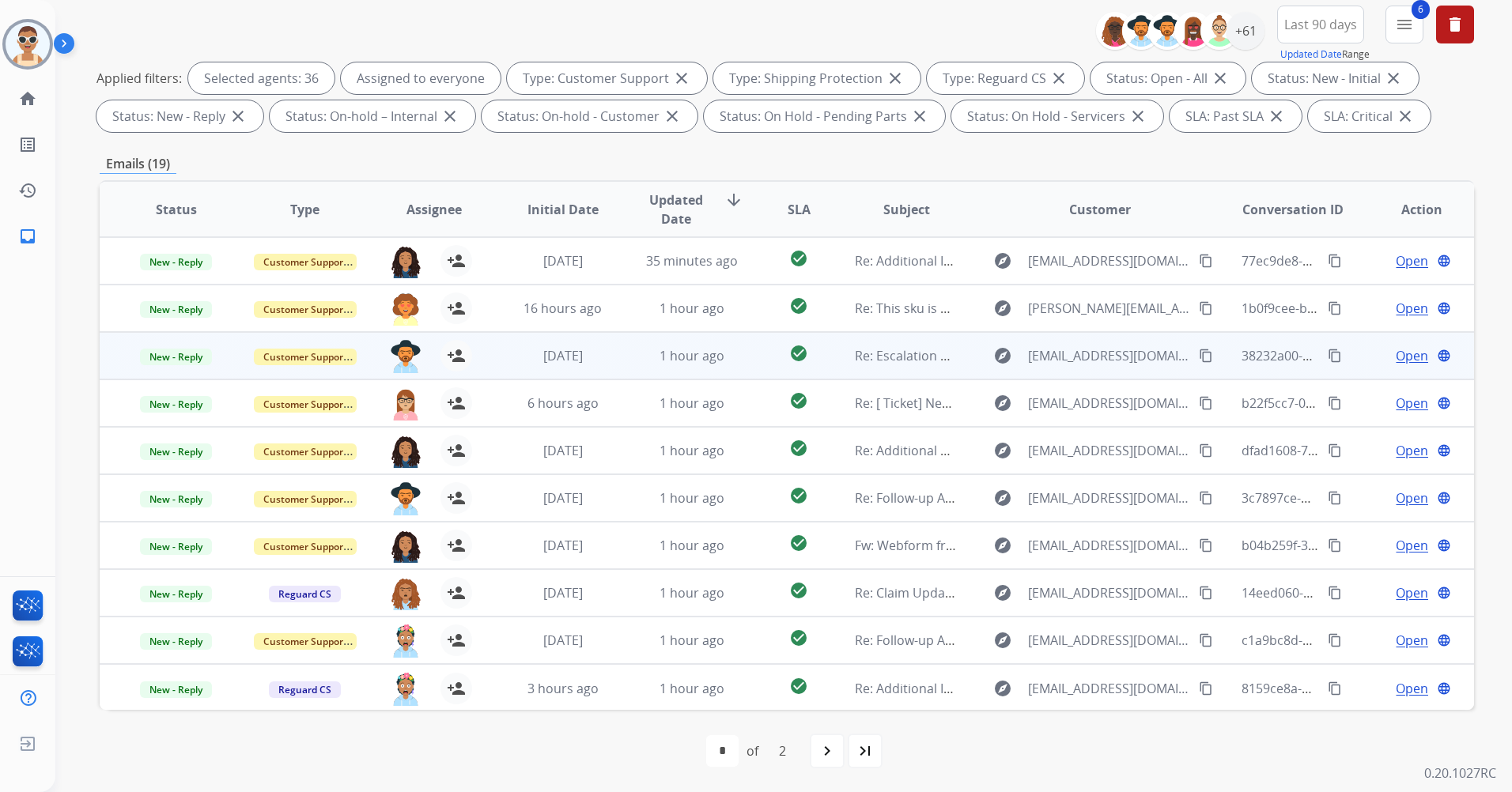
scroll to position [2, 0]
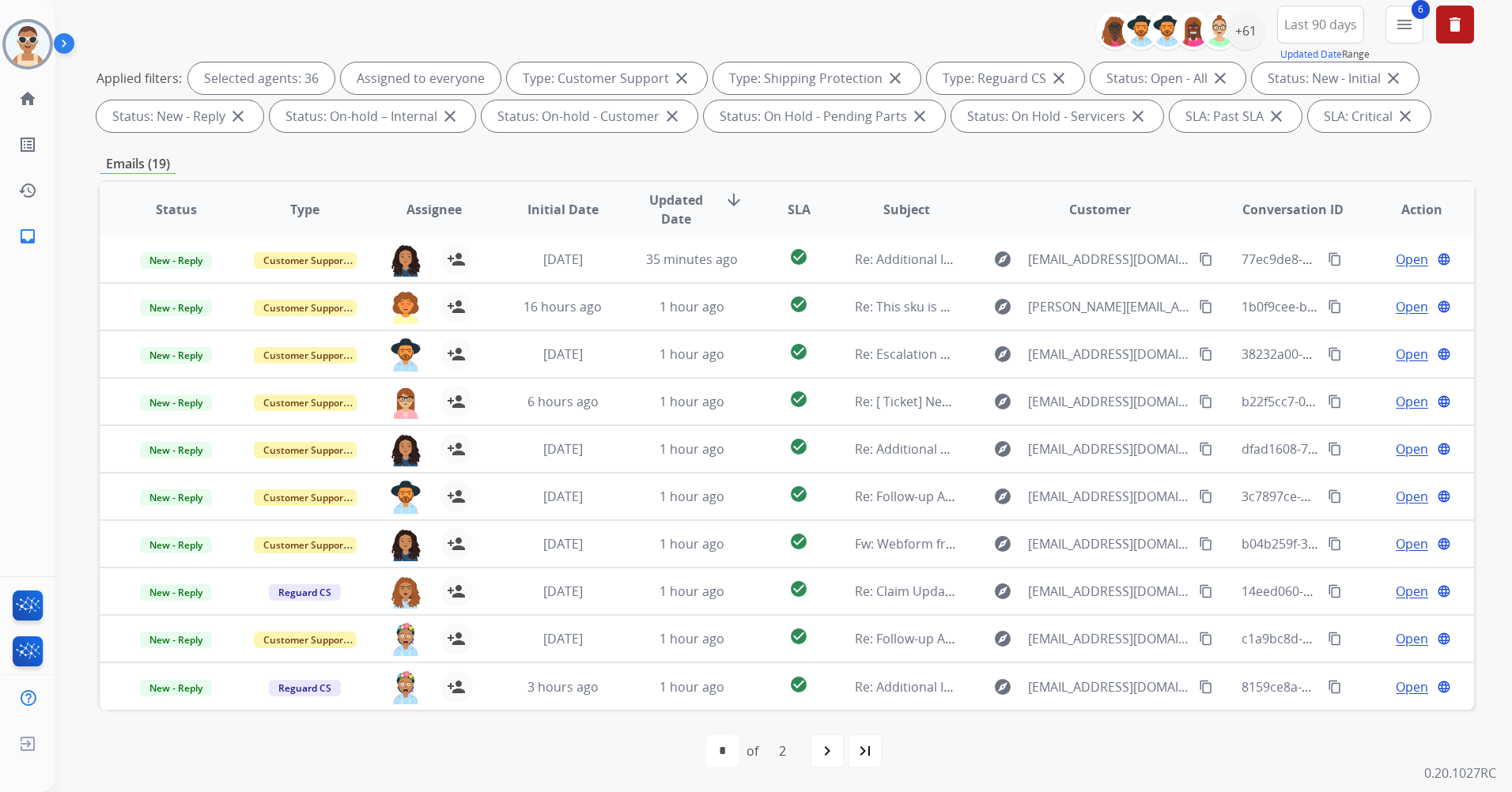
drag, startPoint x: 830, startPoint y: 751, endPoint x: 863, endPoint y: 597, distance: 157.5
click at [832, 749] on mat-icon "navigate_next" at bounding box center [827, 751] width 19 height 19
select select "*"
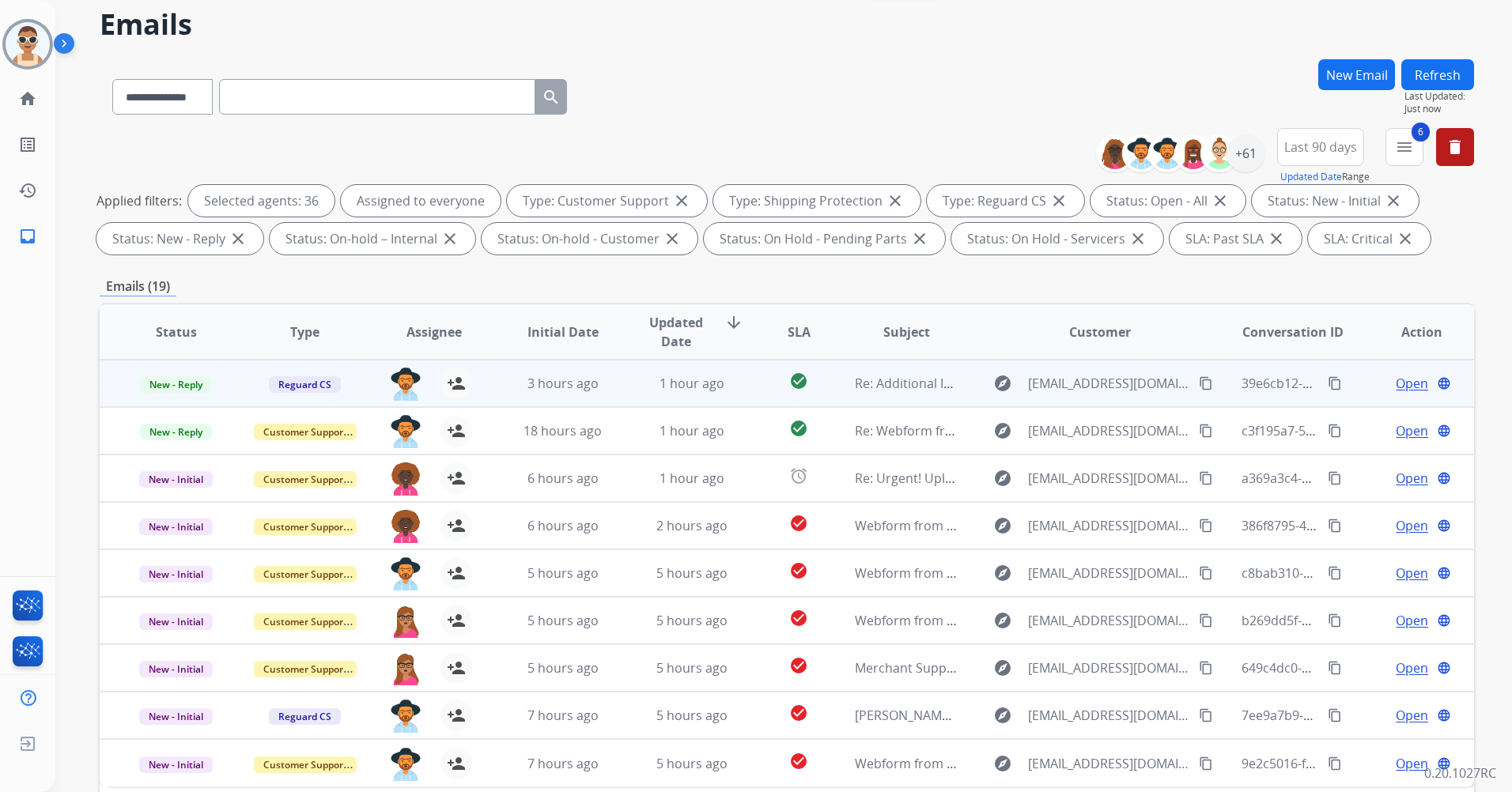
scroll to position [183, 0]
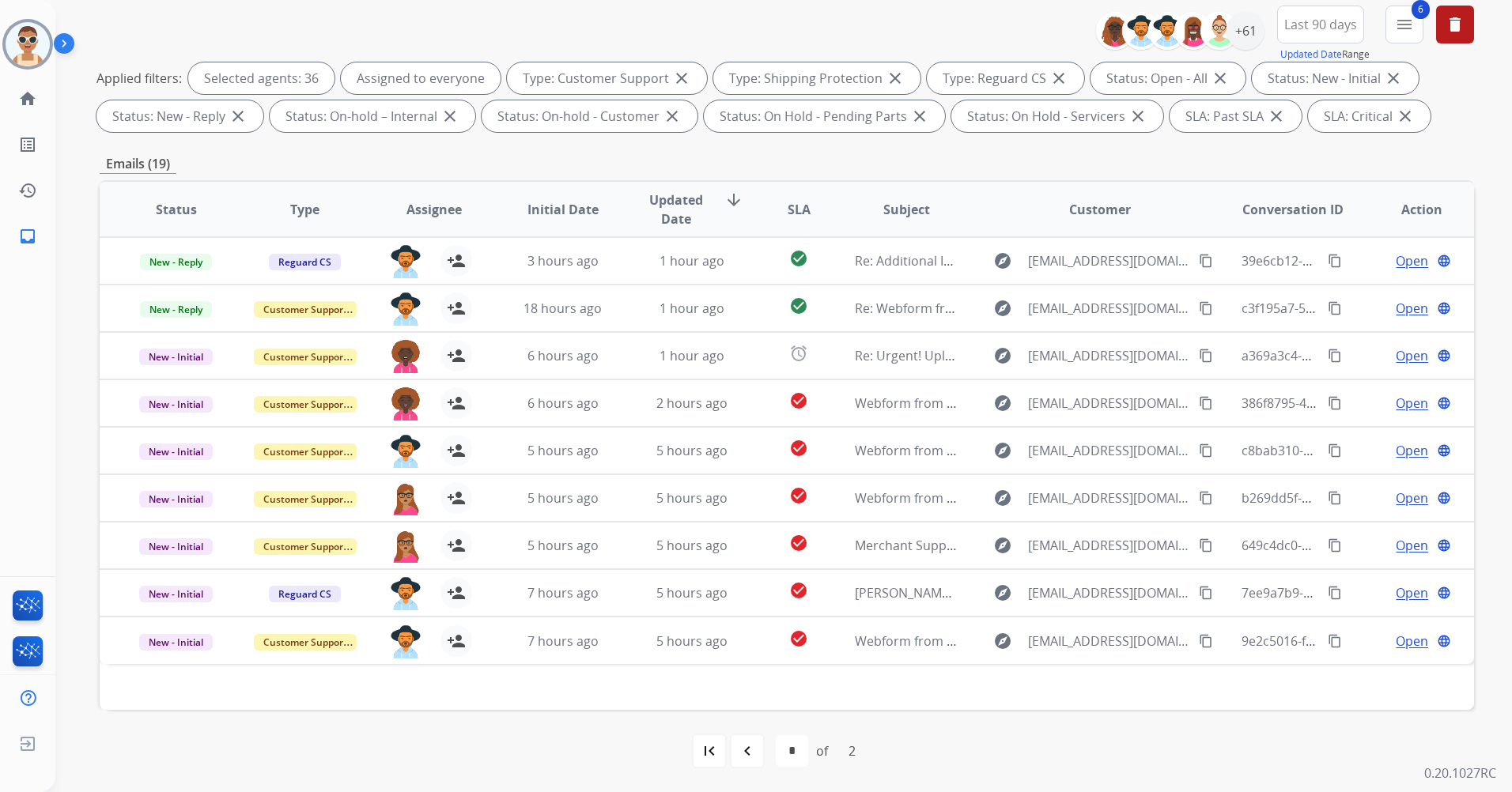
drag, startPoint x: 548, startPoint y: 137, endPoint x: 479, endPoint y: 159, distance: 72.4
click at [479, 159] on div "Emails (19)" at bounding box center [787, 164] width 1375 height 20
